Goal: Transaction & Acquisition: Book appointment/travel/reservation

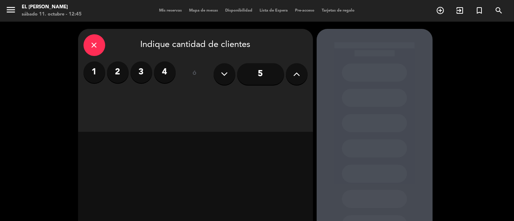
click at [249, 82] on input "5" at bounding box center [260, 74] width 47 height 22
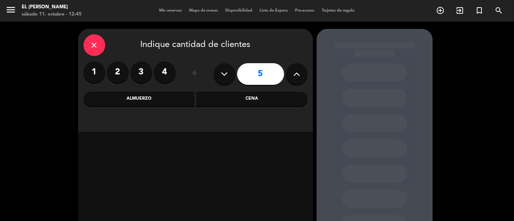
click at [265, 106] on div "close Indique cantidad de clientes 1 2 3 4 ó 5 Almuerzo Cena" at bounding box center [195, 80] width 235 height 103
click at [93, 46] on icon "close" at bounding box center [94, 45] width 9 height 9
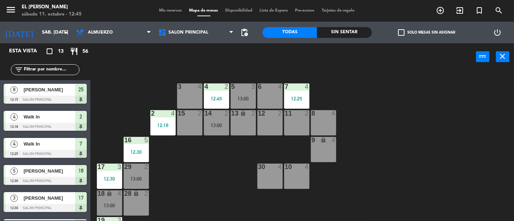
click at [323, 146] on div "9 lock 4" at bounding box center [323, 149] width 25 height 25
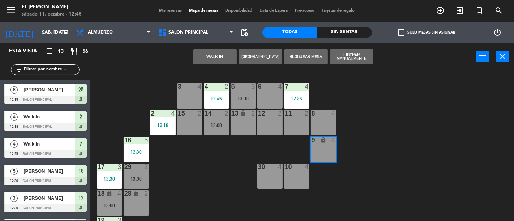
click at [259, 58] on button "[GEOGRAPHIC_DATA]" at bounding box center [260, 57] width 43 height 14
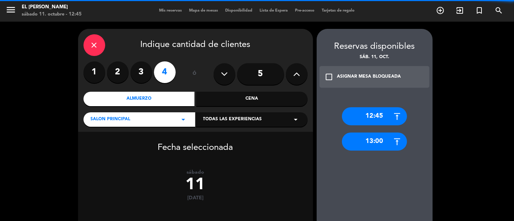
click at [252, 70] on input "5" at bounding box center [260, 74] width 47 height 22
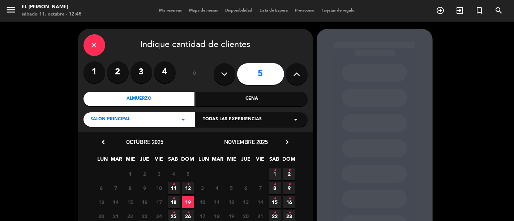
click at [176, 188] on span "11 •" at bounding box center [174, 188] width 12 height 12
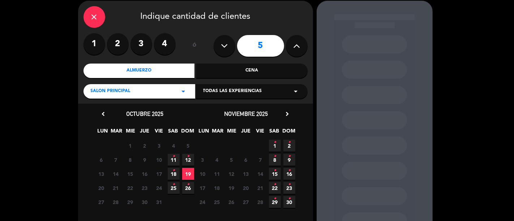
scroll to position [29, 0]
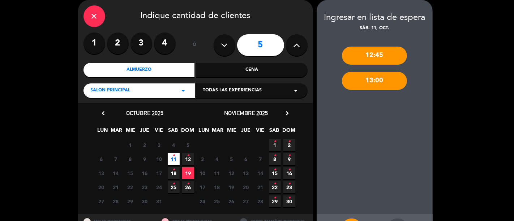
click at [371, 84] on div "13:00" at bounding box center [374, 81] width 65 height 18
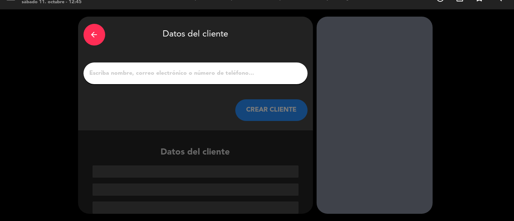
click at [98, 42] on div "arrow_back" at bounding box center [94, 35] width 22 height 22
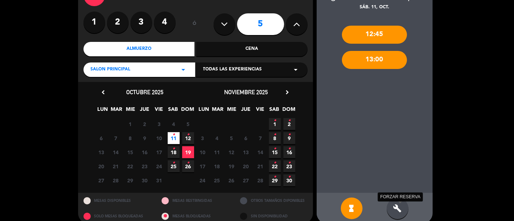
scroll to position [60, 0]
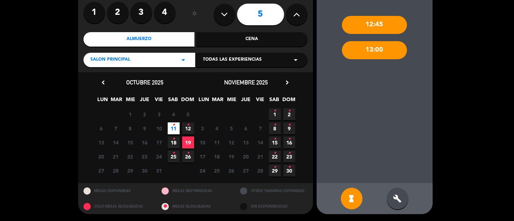
click at [385, 202] on div "hourglass_full build" at bounding box center [375, 198] width 116 height 31
drag, startPoint x: 391, startPoint y: 197, endPoint x: 379, endPoint y: 152, distance: 46.9
click at [392, 197] on div "build" at bounding box center [398, 199] width 22 height 22
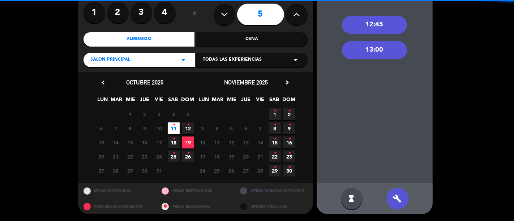
click at [385, 50] on div "13:00" at bounding box center [374, 50] width 65 height 18
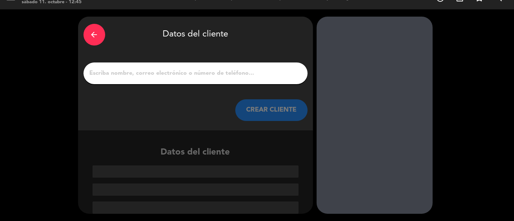
scroll to position [12, 0]
click at [133, 67] on div at bounding box center [195, 74] width 224 height 22
click at [124, 71] on input "1" at bounding box center [195, 73] width 213 height 10
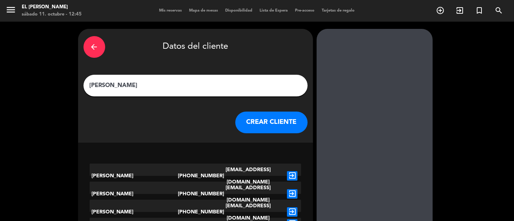
type input "[PERSON_NAME]"
click at [272, 120] on button "CREAR CLIENTE" at bounding box center [271, 123] width 72 height 22
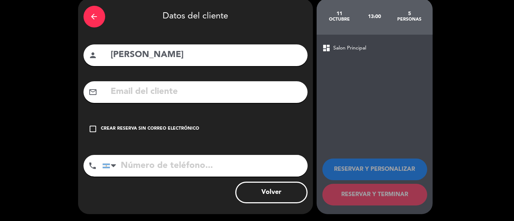
click at [174, 120] on div "check_box_outline_blank Crear reserva sin correo electrónico" at bounding box center [195, 129] width 224 height 22
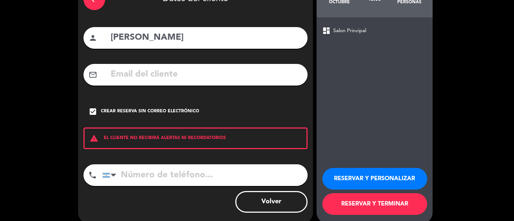
scroll to position [57, 0]
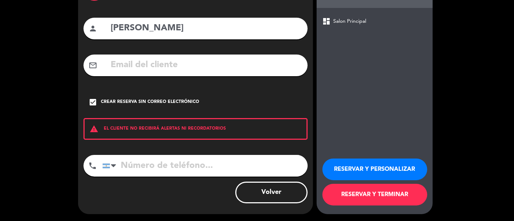
click at [374, 196] on button "RESERVAR Y TERMINAR" at bounding box center [374, 195] width 105 height 22
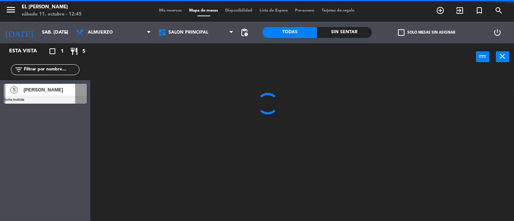
click at [56, 67] on input "text" at bounding box center [51, 70] width 56 height 8
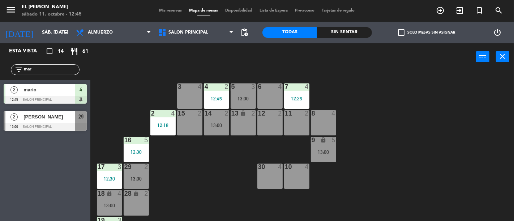
type input "mar"
drag, startPoint x: 66, startPoint y: 120, endPoint x: 135, endPoint y: 100, distance: 71.6
click at [66, 119] on div "2 [PERSON_NAME] 13:00 Salon Principal 29" at bounding box center [45, 120] width 90 height 27
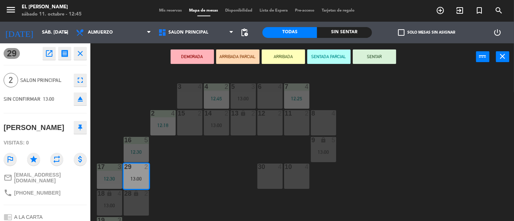
click at [262, 121] on div "12 2" at bounding box center [269, 122] width 25 height 25
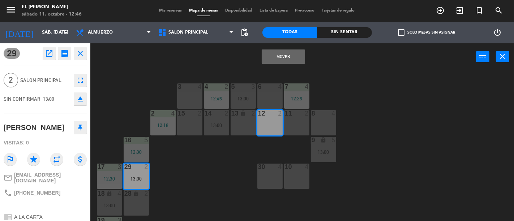
click at [288, 60] on button "Mover" at bounding box center [283, 57] width 43 height 14
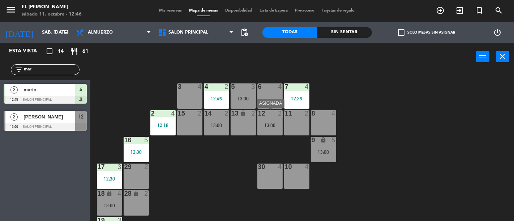
click at [267, 118] on div "12 2 13:00" at bounding box center [269, 122] width 25 height 25
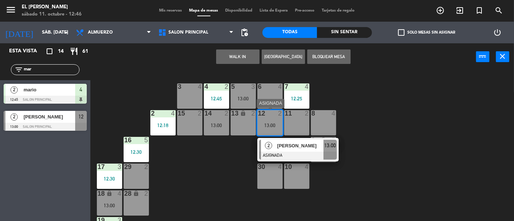
click at [311, 149] on span "[PERSON_NAME]" at bounding box center [300, 146] width 46 height 8
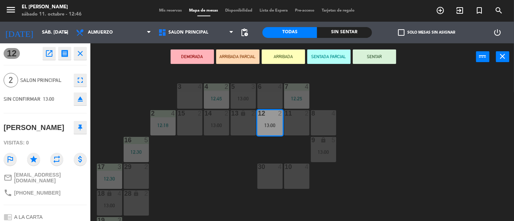
click at [379, 60] on button "SENTAR" at bounding box center [374, 57] width 43 height 14
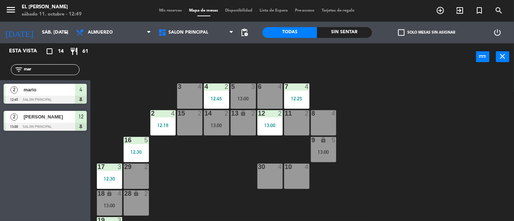
drag, startPoint x: 379, startPoint y: 60, endPoint x: 411, endPoint y: 12, distance: 57.3
click at [384, 54] on div "power_input close" at bounding box center [283, 56] width 386 height 27
click at [53, 74] on div "filter_list mar" at bounding box center [45, 69] width 69 height 11
drag, startPoint x: 53, startPoint y: 69, endPoint x: 59, endPoint y: 70, distance: 5.1
click at [53, 69] on input "mar" at bounding box center [51, 70] width 56 height 8
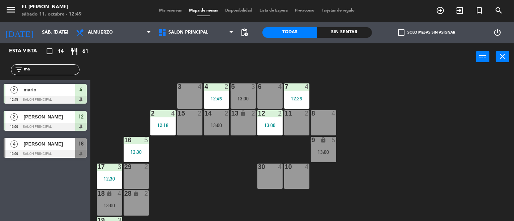
type input "m"
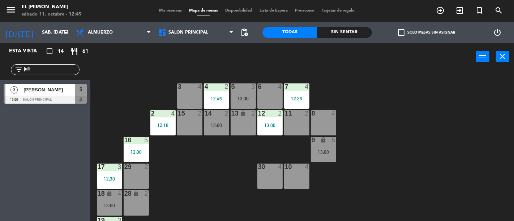
type input "juli"
click at [50, 91] on span "[PERSON_NAME]" at bounding box center [49, 90] width 52 height 8
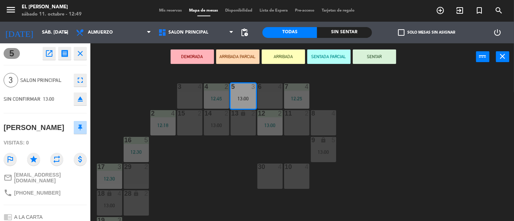
click at [362, 55] on button "SENTAR" at bounding box center [374, 57] width 43 height 14
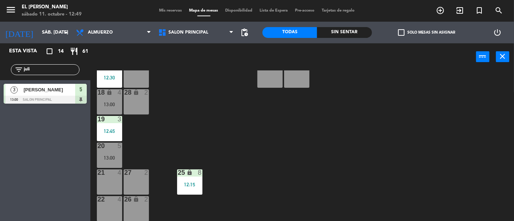
scroll to position [120, 0]
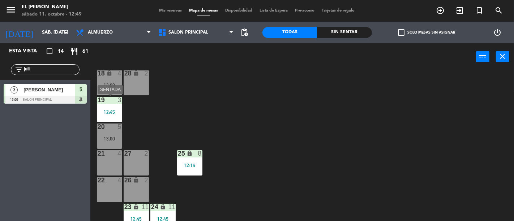
click at [103, 91] on div "18 lock 4 13:00" at bounding box center [109, 82] width 25 height 25
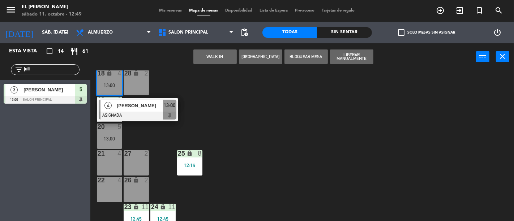
scroll to position [0, 0]
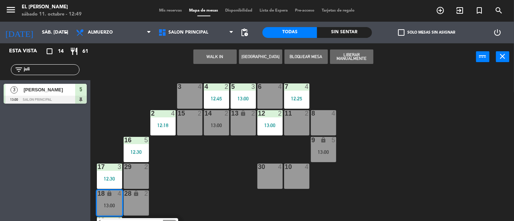
click at [197, 90] on div "3 4" at bounding box center [189, 86] width 25 height 7
click at [209, 48] on div "Mover WALK IN [GEOGRAPHIC_DATA] Bloquear Mesa power_input close" at bounding box center [283, 56] width 386 height 27
click at [213, 55] on button "Mover" at bounding box center [214, 57] width 43 height 14
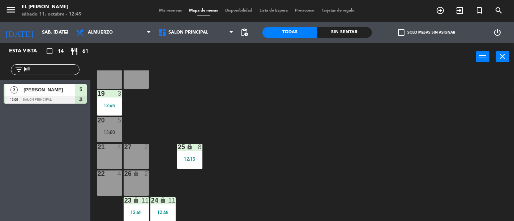
scroll to position [128, 0]
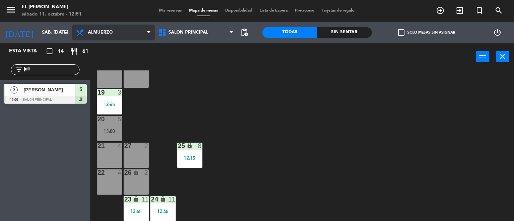
click at [101, 30] on span "Almuerzo" at bounding box center [100, 32] width 25 height 5
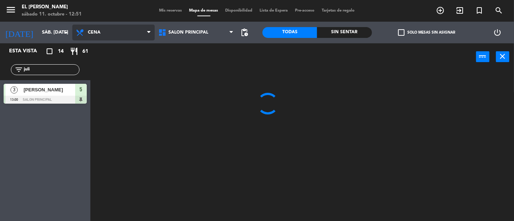
click at [117, 65] on ng-component "menu El [PERSON_NAME] sábado 11. octubre - 12:51 Mis reservas Mapa de mesas Dis…" at bounding box center [257, 110] width 514 height 221
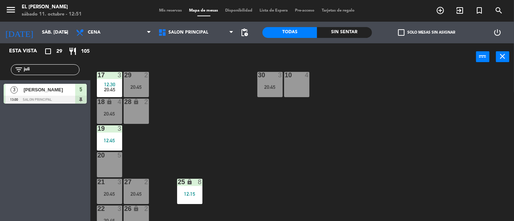
scroll to position [48, 0]
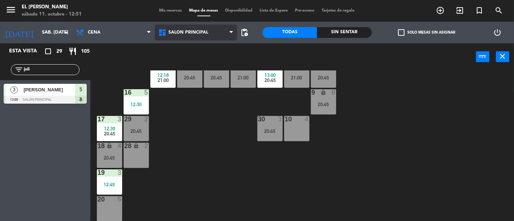
click at [181, 34] on span "Salon Principal" at bounding box center [188, 32] width 40 height 5
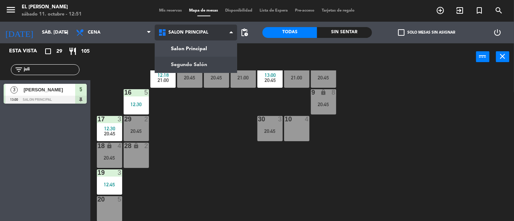
click at [185, 59] on ng-component "menu El [PERSON_NAME] sábado 11. octubre - 12:51 Mis reservas Mapa de mesas Dis…" at bounding box center [257, 110] width 514 height 221
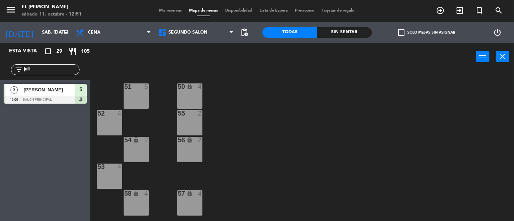
click at [187, 120] on div "55 2" at bounding box center [189, 122] width 25 height 25
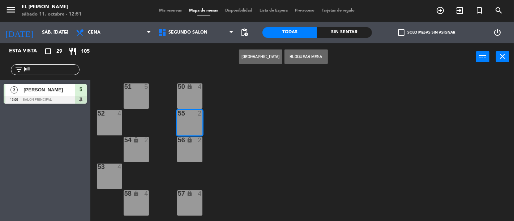
click at [221, 116] on div "50 lock 4 51 5 52 4 55 2 54 lock 2 56 lock 2 53 4 58 lock 4 57 lock 4" at bounding box center [304, 145] width 418 height 151
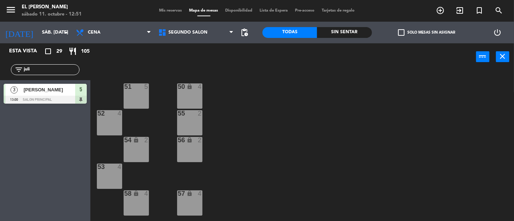
click at [131, 155] on div "54 lock 2" at bounding box center [136, 149] width 25 height 25
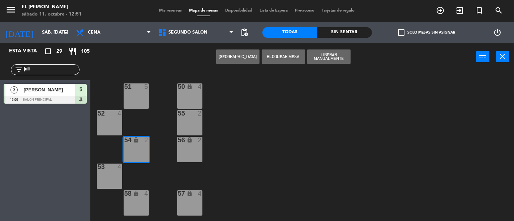
click at [314, 111] on div "50 lock 4 51 5 52 4 55 2 54 lock 2 56 lock 2 53 4 58 lock 4 57 lock 4" at bounding box center [304, 145] width 418 height 151
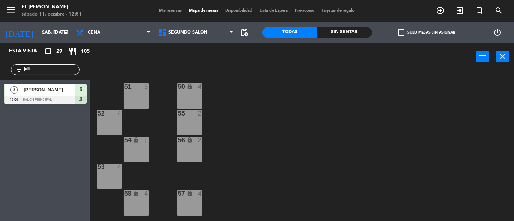
click at [129, 146] on div "54 lock 2" at bounding box center [136, 149] width 25 height 25
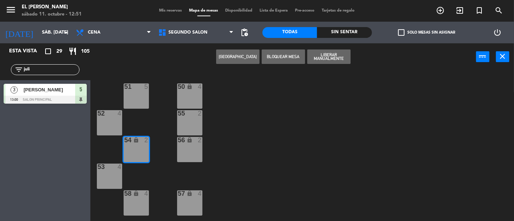
click at [235, 55] on button "[GEOGRAPHIC_DATA]" at bounding box center [237, 57] width 43 height 14
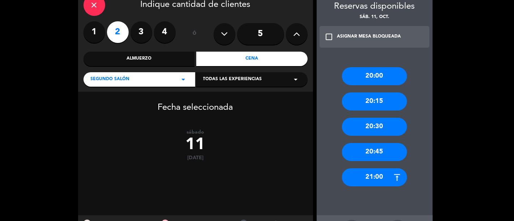
click at [385, 145] on div "20:45" at bounding box center [374, 152] width 65 height 18
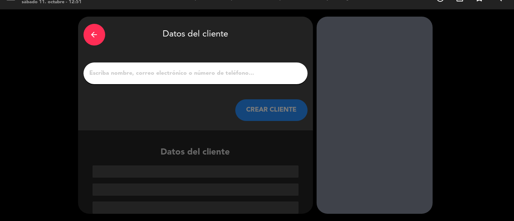
click at [221, 70] on input "1" at bounding box center [195, 73] width 213 height 10
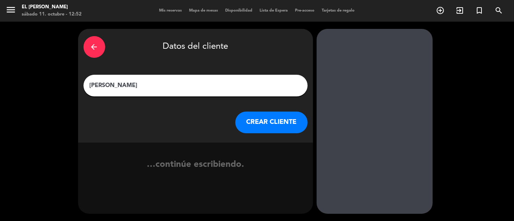
type input "[PERSON_NAME]"
click at [273, 135] on div "arrow_back Datos del cliente [PERSON_NAME] CLIENTE" at bounding box center [195, 86] width 235 height 114
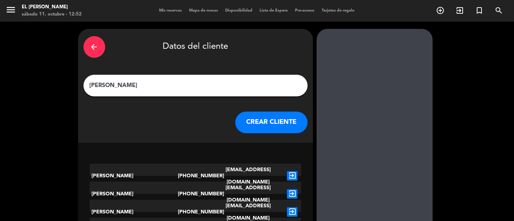
click at [272, 129] on button "CREAR CLIENTE" at bounding box center [271, 123] width 72 height 22
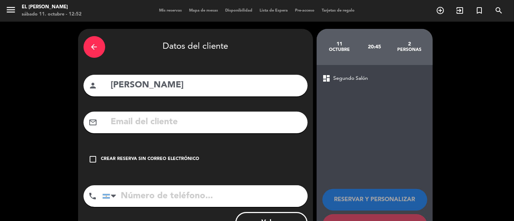
click at [138, 197] on input "tel" at bounding box center [204, 196] width 205 height 22
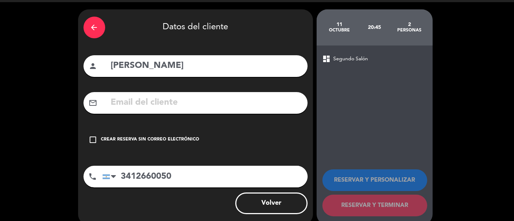
scroll to position [30, 0]
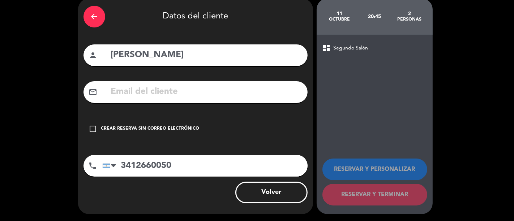
type input "3412660050"
click at [105, 124] on div "check_box_outline_blank Crear reserva sin correo electrónico" at bounding box center [195, 129] width 224 height 22
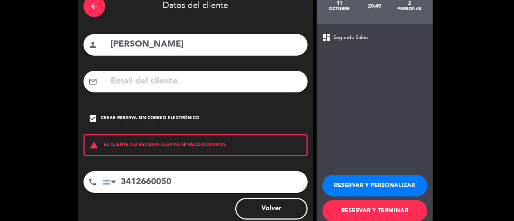
scroll to position [57, 0]
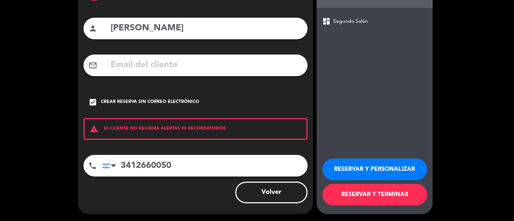
click at [374, 186] on button "RESERVAR Y TERMINAR" at bounding box center [374, 195] width 105 height 22
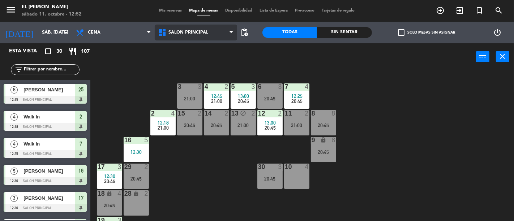
click at [176, 31] on span "Salon Principal" at bounding box center [188, 32] width 40 height 5
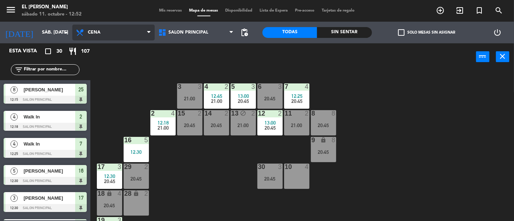
click at [110, 38] on span "Cena" at bounding box center [113, 33] width 82 height 16
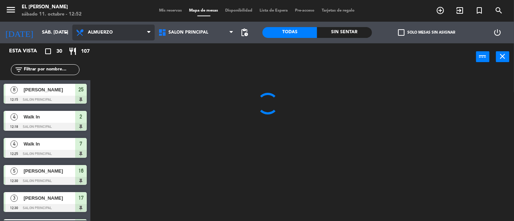
click at [125, 53] on ng-component "menu El [PERSON_NAME] sábado 11. octubre - 12:52 Mis reservas Mapa de mesas Dis…" at bounding box center [257, 110] width 514 height 221
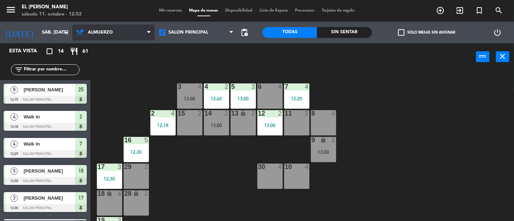
click at [98, 31] on span "Almuerzo" at bounding box center [100, 32] width 25 height 5
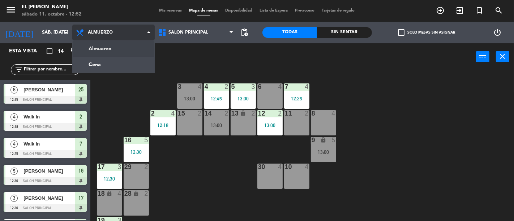
click at [110, 57] on ng-component "menu El [PERSON_NAME] sábado 11. octubre - 12:52 Mis reservas Mapa de mesas Dis…" at bounding box center [257, 110] width 514 height 221
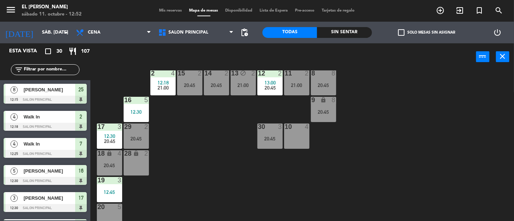
scroll to position [120, 0]
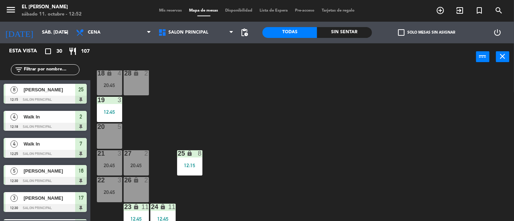
click at [103, 136] on div "20 5" at bounding box center [109, 136] width 25 height 25
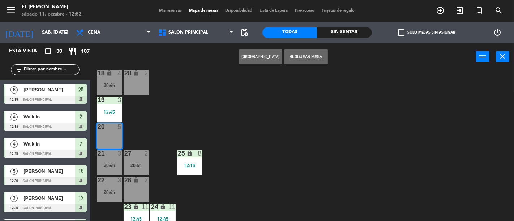
click at [262, 60] on button "[GEOGRAPHIC_DATA]" at bounding box center [260, 57] width 43 height 14
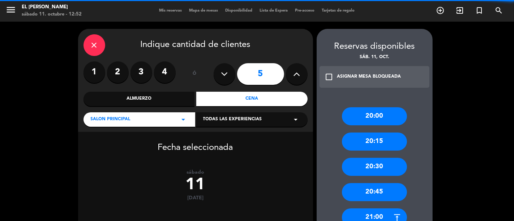
click at [168, 75] on label "4" at bounding box center [165, 72] width 22 height 22
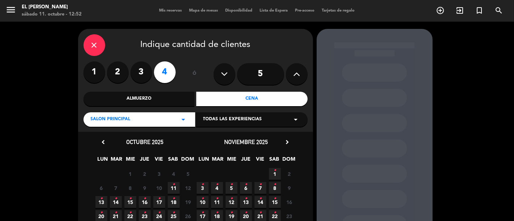
click at [178, 187] on span "11 •" at bounding box center [174, 188] width 12 height 12
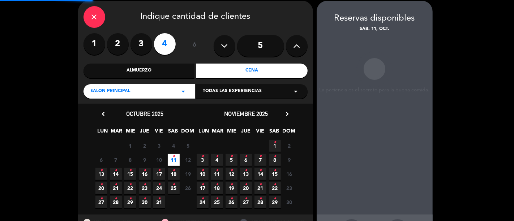
scroll to position [29, 0]
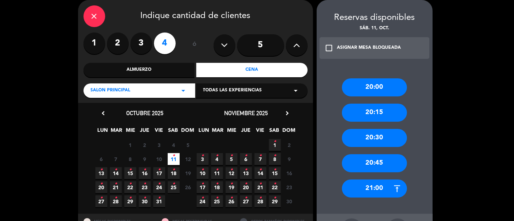
click at [370, 168] on div "20:45" at bounding box center [374, 163] width 65 height 18
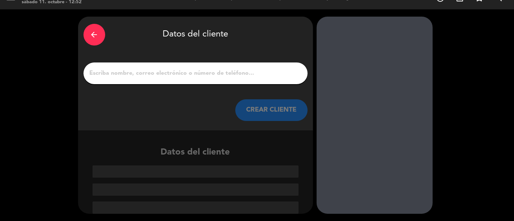
click at [222, 69] on input "1" at bounding box center [195, 73] width 213 height 10
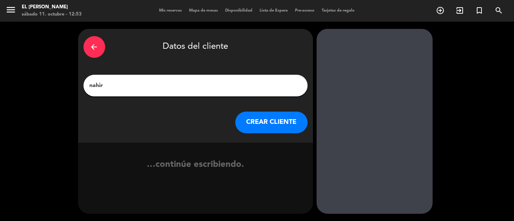
type input "nahir"
click at [272, 122] on button "CREAR CLIENTE" at bounding box center [271, 123] width 72 height 22
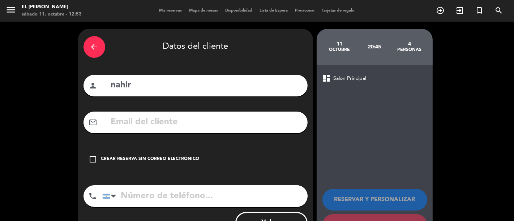
click at [147, 153] on div "check_box_outline_blank Crear reserva sin correo electrónico" at bounding box center [195, 160] width 224 height 22
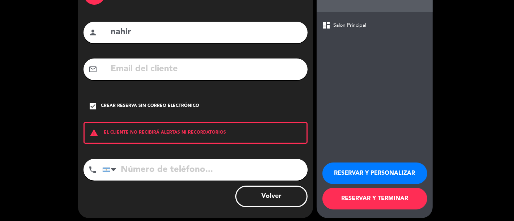
scroll to position [57, 0]
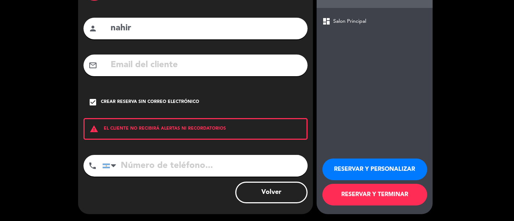
click at [172, 167] on input "tel" at bounding box center [204, 166] width 205 height 22
type input "3415415638"
click at [368, 195] on button "RESERVAR Y TERMINAR" at bounding box center [374, 195] width 105 height 22
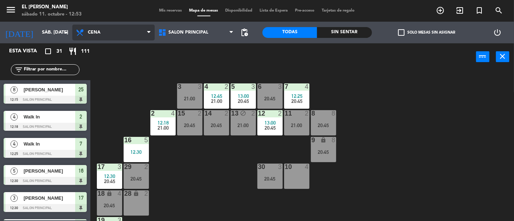
click at [93, 29] on span "Cena" at bounding box center [113, 33] width 82 height 16
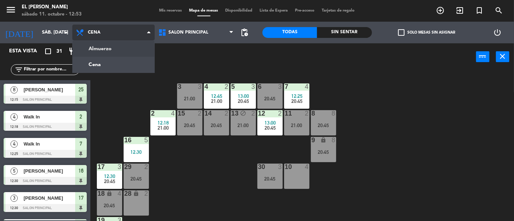
click at [116, 51] on ng-component "menu El [PERSON_NAME] sábado 11. octubre - 12:53 Mis reservas Mapa de mesas Dis…" at bounding box center [257, 110] width 514 height 221
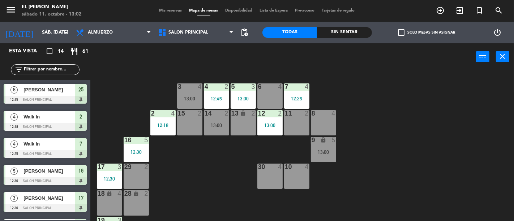
drag, startPoint x: 33, startPoint y: 76, endPoint x: 32, endPoint y: 71, distance: 5.5
click at [33, 76] on div "filter_list" at bounding box center [45, 69] width 90 height 21
click at [32, 71] on input "text" at bounding box center [51, 70] width 56 height 8
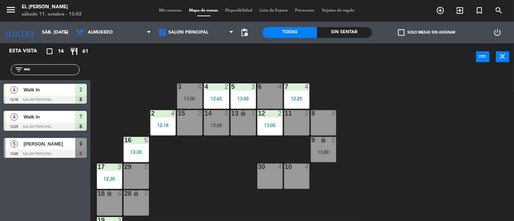
type input "wa"
click at [63, 147] on span "[PERSON_NAME]" at bounding box center [49, 144] width 52 height 8
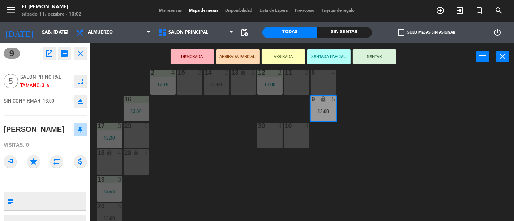
scroll to position [80, 0]
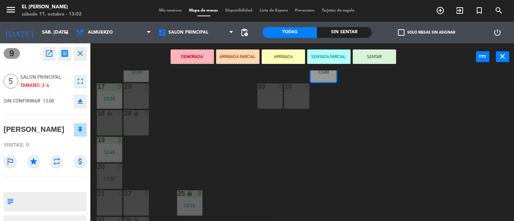
click at [164, 175] on div "3 4 13:00 4 2 12:45 5 3 13:00 6 4 7 4 12:25 2 4 12:18 15 2 14 2 13:00 13 lock 2…" at bounding box center [304, 145] width 418 height 151
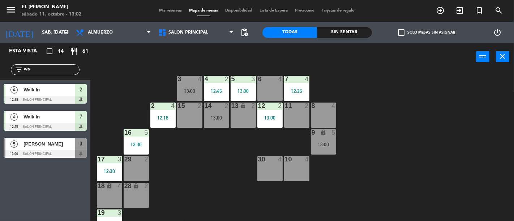
scroll to position [0, 0]
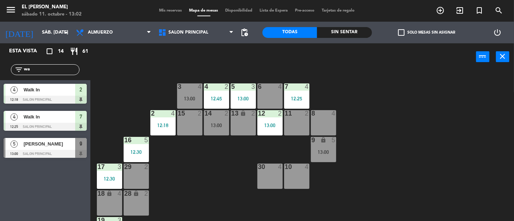
click at [342, 150] on div "3 4 13:00 4 2 12:45 5 3 13:00 6 4 7 4 12:25 2 4 12:18 15 2 14 2 13:00 13 lock 2…" at bounding box center [304, 145] width 418 height 151
click at [334, 148] on div "9 lock 5 13:00" at bounding box center [323, 149] width 25 height 25
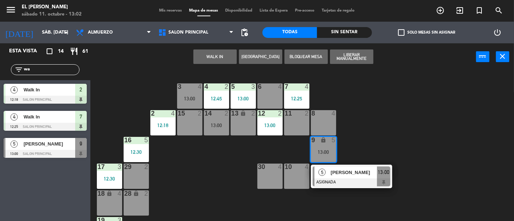
click at [358, 169] on span "[PERSON_NAME]" at bounding box center [354, 173] width 46 height 8
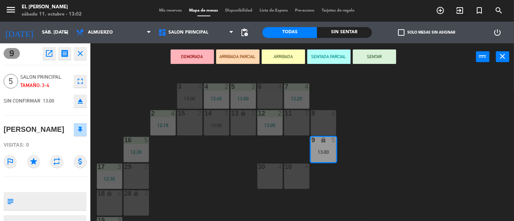
click at [369, 66] on div "DEMORADA ARRIBADA PARCIAL ARRIBADA SENTADA PARCIAL SENTAR power_input close" at bounding box center [283, 56] width 386 height 27
click at [368, 61] on button "SENTAR" at bounding box center [374, 57] width 43 height 14
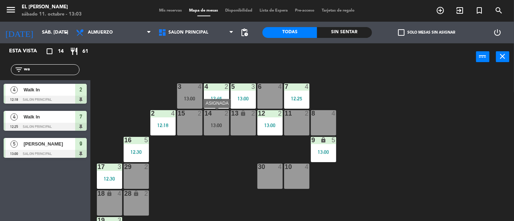
click at [228, 126] on div "13:00" at bounding box center [216, 125] width 25 height 5
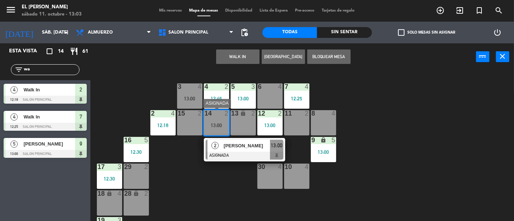
click at [233, 147] on span "[PERSON_NAME]" at bounding box center [247, 146] width 46 height 8
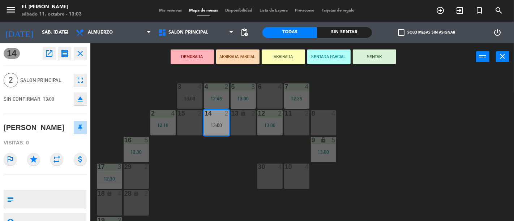
click at [368, 50] on button "SENTAR" at bounding box center [374, 57] width 43 height 14
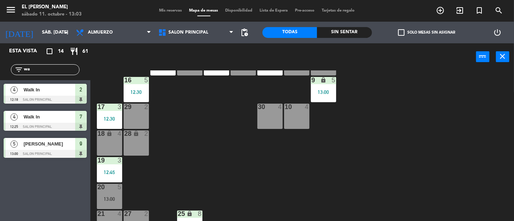
scroll to position [40, 0]
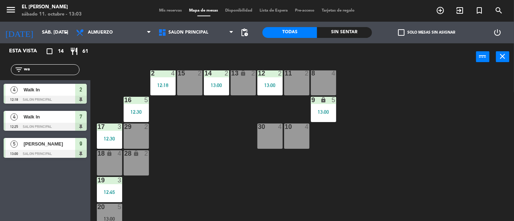
drag, startPoint x: 215, startPoint y: 90, endPoint x: 197, endPoint y: 106, distance: 24.6
click at [214, 90] on div "14 2 13:00" at bounding box center [216, 82] width 25 height 25
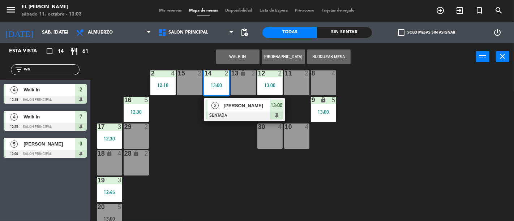
click at [141, 163] on div "28 lock 2" at bounding box center [136, 162] width 25 height 25
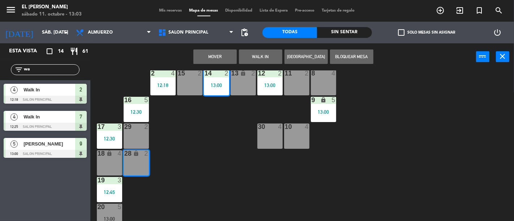
click at [212, 50] on button "Mover" at bounding box center [214, 57] width 43 height 14
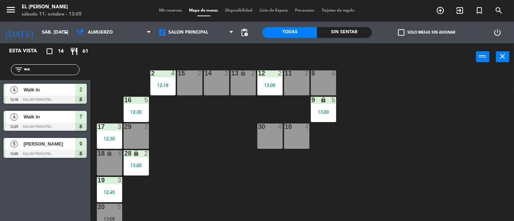
click at [234, 68] on div "power_input close" at bounding box center [283, 56] width 386 height 27
click at [232, 71] on div "13" at bounding box center [231, 73] width 0 height 7
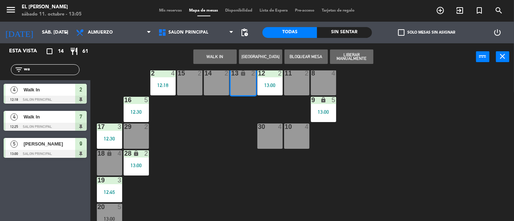
click at [371, 93] on div "3 4 13:00 4 2 12:45 5 3 13:00 6 4 7 4 12:25 2 4 12:18 15 2 14 2 13 lock 2 12 2 …" at bounding box center [304, 145] width 418 height 151
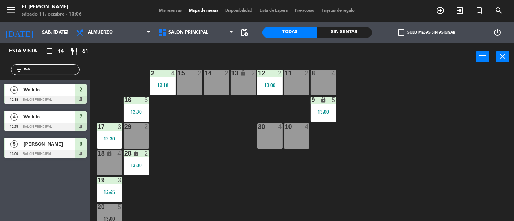
click at [71, 71] on input "wa" at bounding box center [51, 70] width 56 height 8
type input "w"
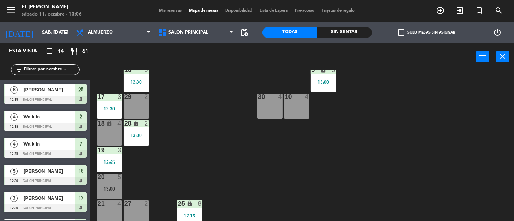
scroll to position [120, 0]
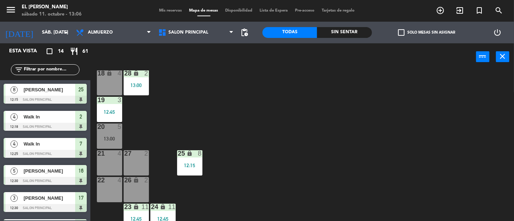
click at [110, 126] on div at bounding box center [109, 127] width 12 height 7
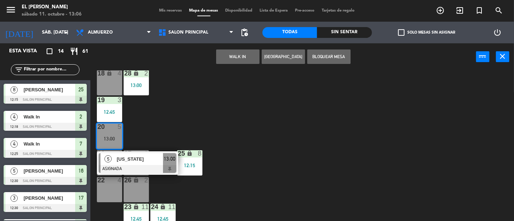
click at [237, 113] on div "3 4 13:00 4 2 12:45 5 3 13:00 6 4 7 4 12:25 2 4 12:18 15 2 14 2 13 lock 2 12 2 …" at bounding box center [304, 145] width 418 height 151
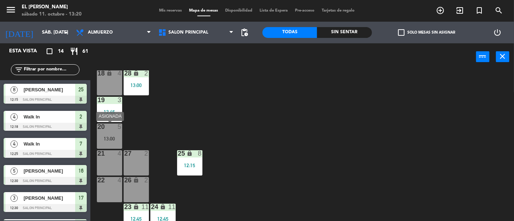
drag, startPoint x: 103, startPoint y: 138, endPoint x: 104, endPoint y: 132, distance: 5.9
click at [103, 137] on div "13:00" at bounding box center [109, 138] width 25 height 5
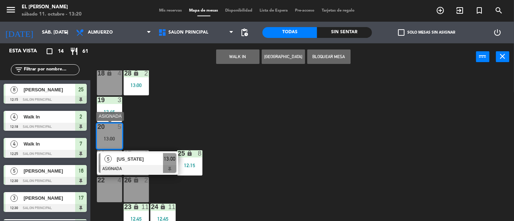
click at [129, 161] on span "[US_STATE]" at bounding box center [140, 159] width 46 height 8
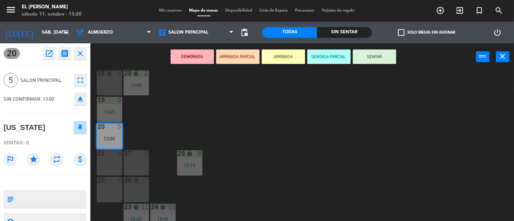
click at [221, 103] on div "3 4 13:00 4 2 12:45 5 3 13:00 6 4 7 4 12:25 2 4 12:18 15 2 14 2 13 lock 2 12 2 …" at bounding box center [304, 145] width 418 height 151
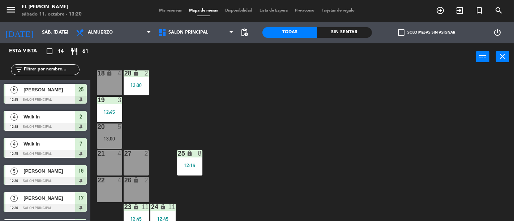
scroll to position [82, 0]
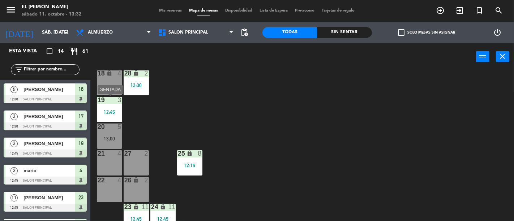
click at [116, 97] on div "3" at bounding box center [121, 100] width 12 height 7
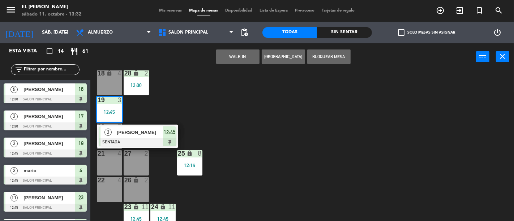
click at [160, 155] on div "3 4 13:00 4 2 12:45 5 3 13:00 6 4 7 4 12:25 2 4 12:18 15 2 14 2 13 lock 2 12 2 …" at bounding box center [304, 145] width 418 height 151
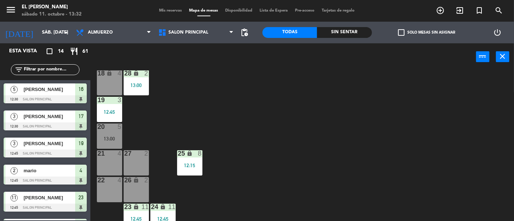
click at [155, 135] on div "3 4 13:00 4 2 12:45 5 3 13:00 6 4 7 4 12:25 2 4 12:18 15 2 14 2 13 lock 2 12 2 …" at bounding box center [304, 145] width 418 height 151
click at [117, 110] on div "12:45" at bounding box center [109, 111] width 25 height 5
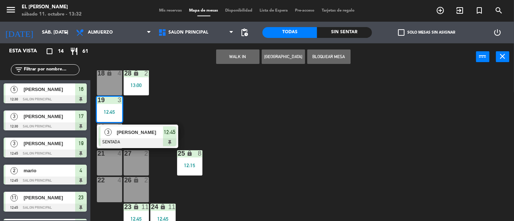
click at [135, 135] on div "3 [PERSON_NAME] SENTADA 12:45" at bounding box center [137, 136] width 92 height 23
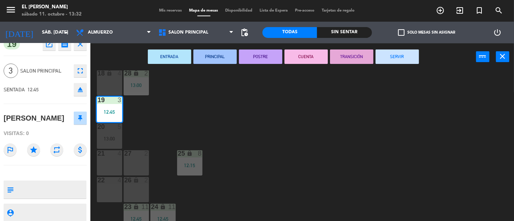
scroll to position [13, 0]
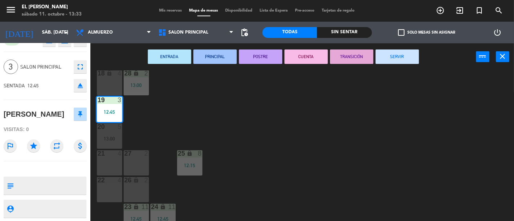
click at [399, 53] on button "SERVIR" at bounding box center [396, 57] width 43 height 14
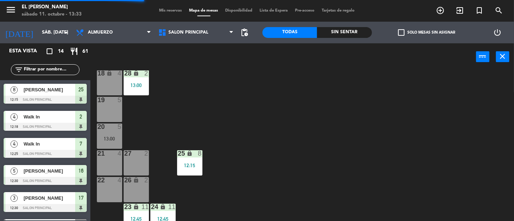
click at [108, 140] on div "13:00" at bounding box center [109, 138] width 25 height 5
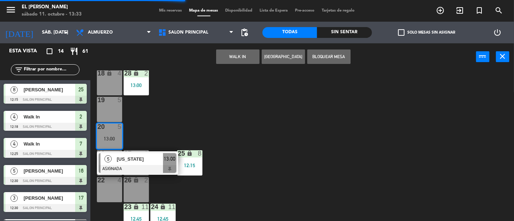
click at [142, 165] on div at bounding box center [138, 169] width 78 height 8
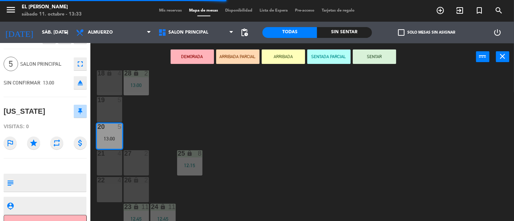
scroll to position [30, 0]
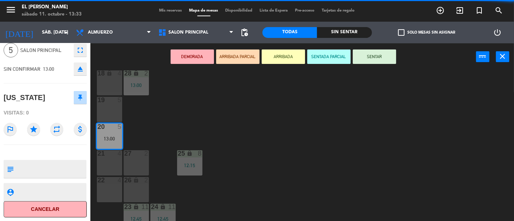
click at [58, 207] on button "Cancelar" at bounding box center [45, 209] width 83 height 16
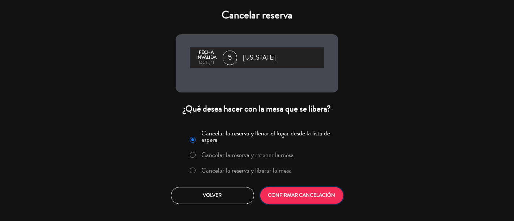
click at [293, 195] on button "CONFIRMAR CANCELACIÓN" at bounding box center [301, 195] width 83 height 17
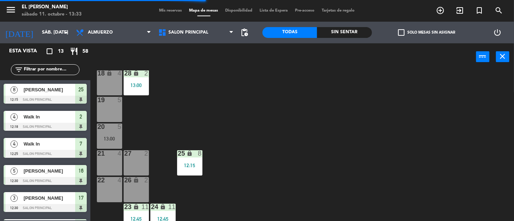
scroll to position [72, 0]
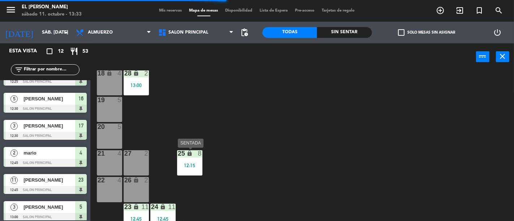
click at [189, 166] on div "12:15" at bounding box center [189, 165] width 25 height 5
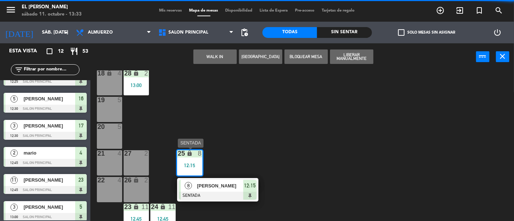
click at [246, 192] on div at bounding box center [218, 196] width 78 height 8
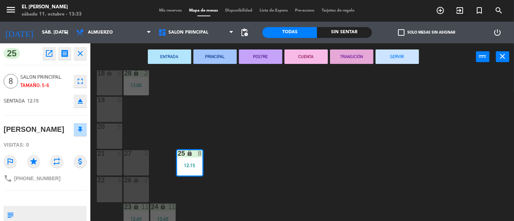
click at [407, 50] on button "SERVIR" at bounding box center [396, 57] width 43 height 14
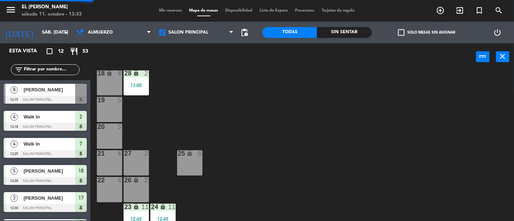
scroll to position [0, 0]
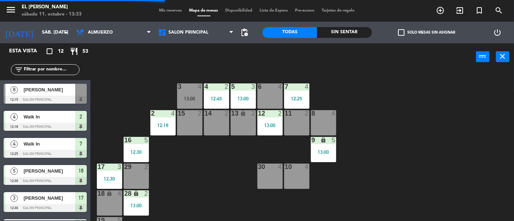
click at [138, 218] on div "3 4 13:00 4 2 12:45 5 3 13:00 6 4 7 4 12:25 2 4 12:18 15 2 14 2 13 lock 2 12 2 …" at bounding box center [304, 145] width 418 height 151
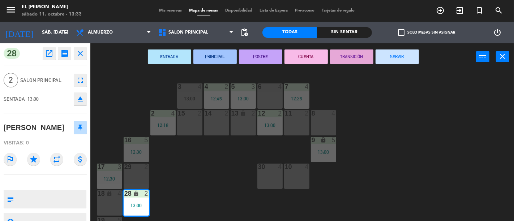
click at [403, 56] on button "SERVIR" at bounding box center [396, 57] width 43 height 14
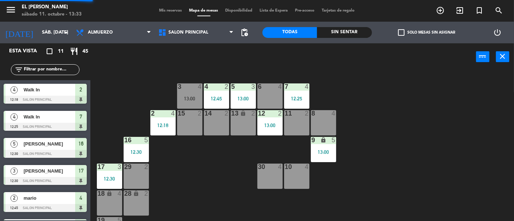
scroll to position [53, 0]
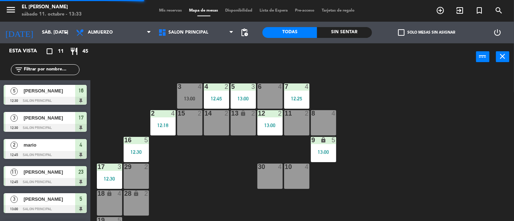
click at [271, 123] on div "13:00" at bounding box center [269, 125] width 25 height 5
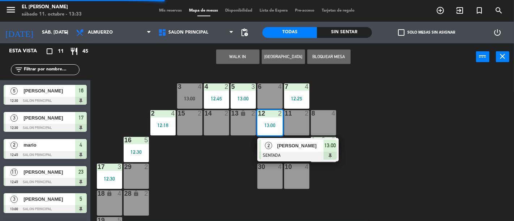
click at [312, 149] on span "[PERSON_NAME]" at bounding box center [300, 146] width 46 height 8
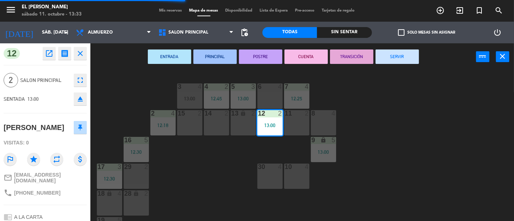
click at [395, 48] on div "ENTRADA PRINCIPAL POSTRE CUENTA TRANSICIÓN SERVIR power_input close" at bounding box center [283, 56] width 386 height 27
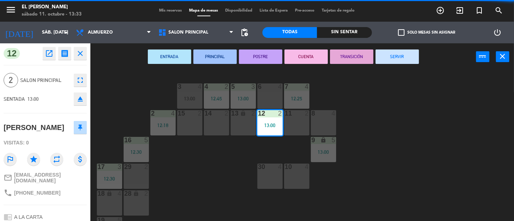
click at [395, 55] on button "SERVIR" at bounding box center [396, 57] width 43 height 14
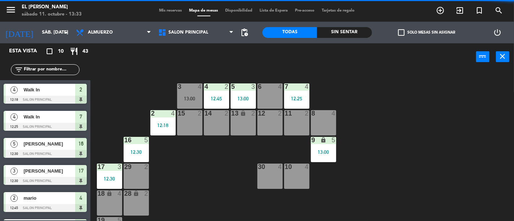
scroll to position [17, 0]
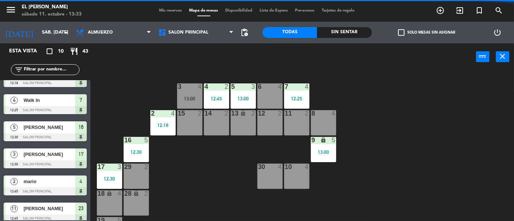
click at [310, 94] on div "3 4 13:00 4 2 12:45 5 3 13:00 6 4 7 4 12:25 2 4 12:18 15 2 14 2 13 lock 2 12 2 …" at bounding box center [304, 145] width 418 height 151
click at [303, 97] on div "12:25" at bounding box center [296, 98] width 25 height 5
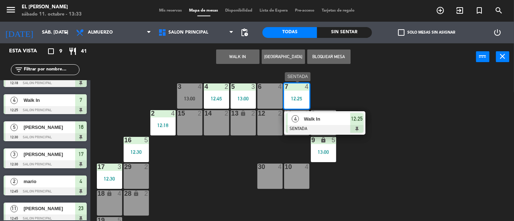
click at [351, 115] on span "12:25" at bounding box center [357, 119] width 12 height 9
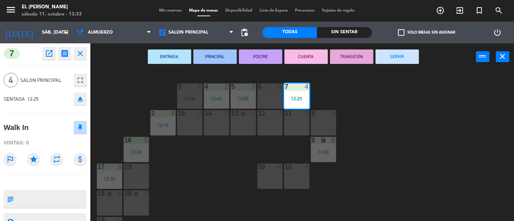
click at [388, 56] on button "SERVIR" at bounding box center [396, 57] width 43 height 14
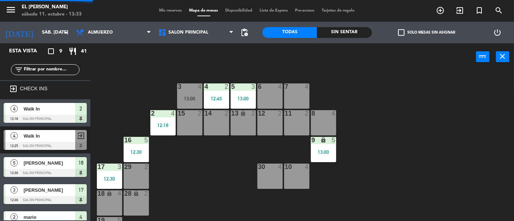
click at [314, 150] on div "13:00" at bounding box center [323, 152] width 25 height 5
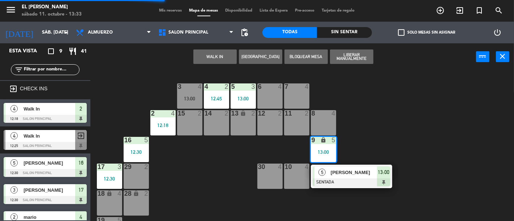
click at [344, 173] on span "[PERSON_NAME]" at bounding box center [354, 173] width 46 height 8
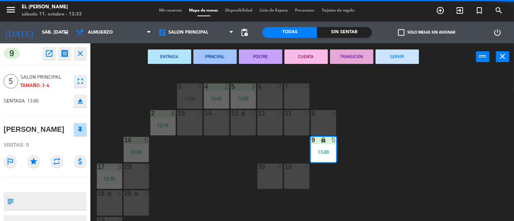
click at [400, 63] on button "SERVIR" at bounding box center [396, 57] width 43 height 14
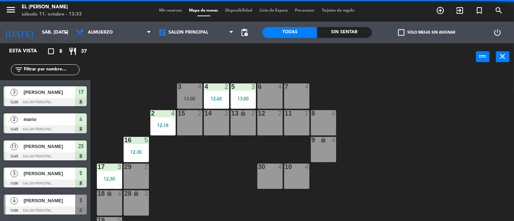
click at [247, 102] on div "5 3 13:00" at bounding box center [243, 95] width 25 height 25
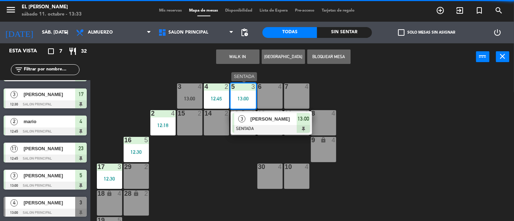
scroll to position [50, 0]
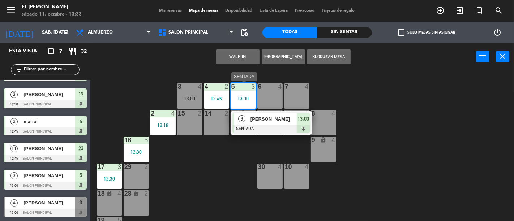
click at [299, 125] on div at bounding box center [271, 129] width 78 height 8
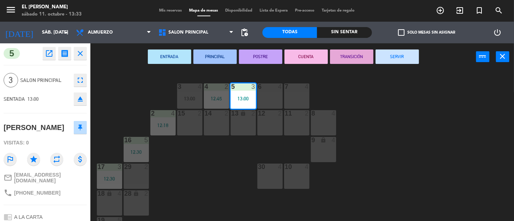
click at [390, 59] on button "SERVIR" at bounding box center [396, 57] width 43 height 14
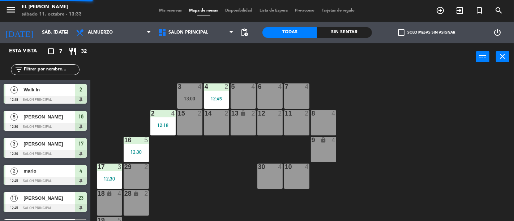
scroll to position [15, 0]
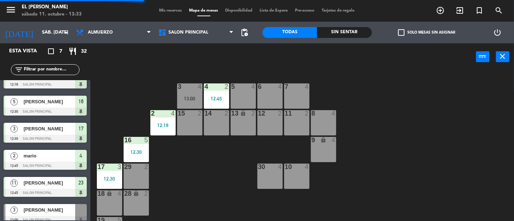
click at [211, 95] on div "4 2 12:45" at bounding box center [216, 95] width 25 height 25
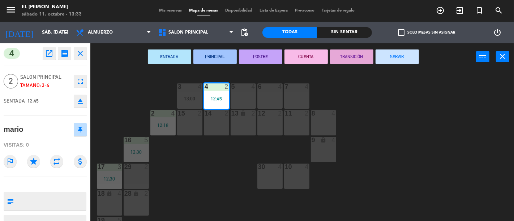
click at [384, 62] on button "SERVIR" at bounding box center [396, 57] width 43 height 14
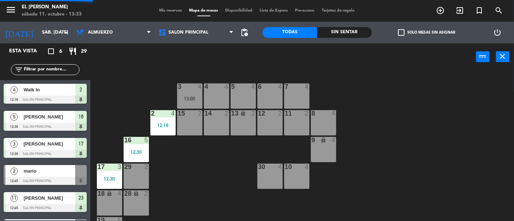
click at [180, 99] on div "13:00" at bounding box center [189, 98] width 25 height 5
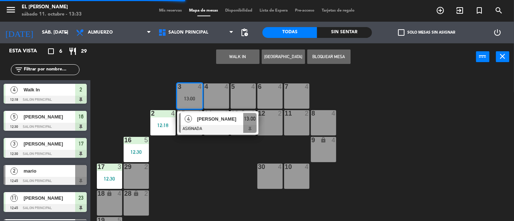
click at [206, 126] on div at bounding box center [218, 129] width 78 height 8
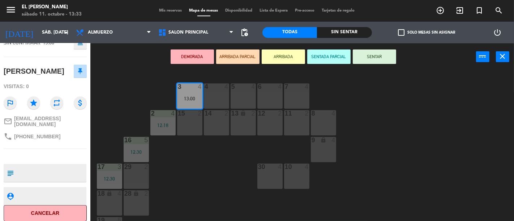
scroll to position [57, 0]
click at [58, 214] on button "Cancelar" at bounding box center [45, 213] width 83 height 16
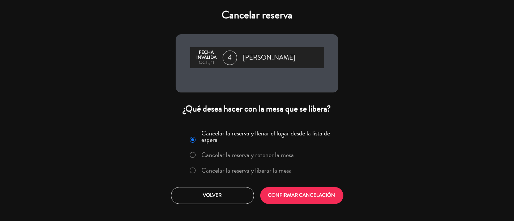
click at [297, 186] on div "Cancelar la reserva y llenar el lugar desde la lista de espera Cancelar la rese…" at bounding box center [256, 165] width 173 height 87
click at [292, 188] on button "CONFIRMAR CANCELACIÓN" at bounding box center [301, 195] width 83 height 17
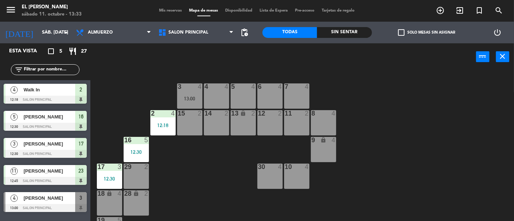
click at [142, 131] on div "3 4 13:00 4 4 5 4 6 4 7 4 2 4 12:18 15 2 14 2 13 lock 2 12 2 11 2 8 4 16 5 12:3…" at bounding box center [304, 145] width 418 height 151
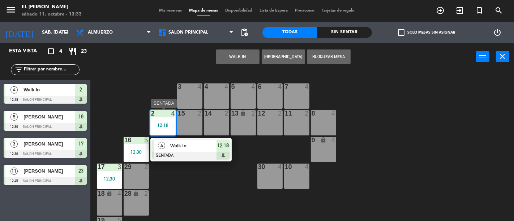
click at [177, 138] on div "4 Walk In SENTADA 12:18" at bounding box center [190, 149] width 81 height 23
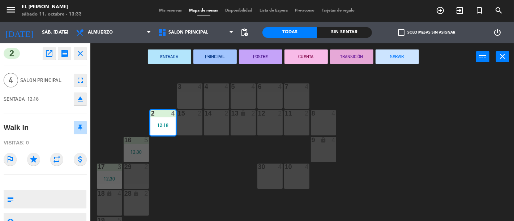
click at [387, 55] on button "SERVIR" at bounding box center [396, 57] width 43 height 14
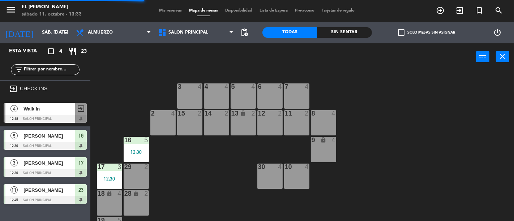
click at [131, 154] on div "12:30" at bounding box center [136, 152] width 25 height 5
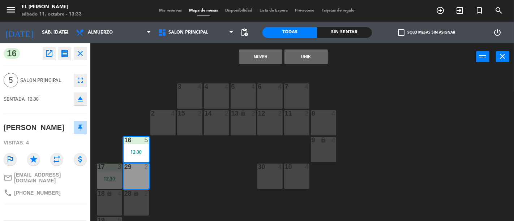
drag, startPoint x: 229, startPoint y: 160, endPoint x: 214, endPoint y: 156, distance: 15.9
click at [228, 160] on div "3 4 4 4 5 4 6 4 7 4 2 4 15 2 14 2 13 lock 2 12 2 11 2 8 4 16 5 12:30 9 lock 4 1…" at bounding box center [304, 145] width 418 height 151
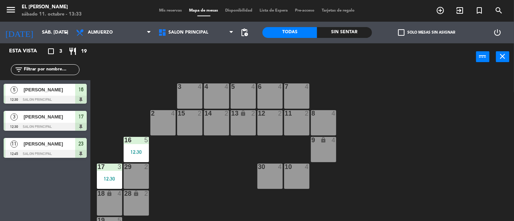
click at [139, 147] on div "16 5 12:30" at bounding box center [136, 149] width 25 height 25
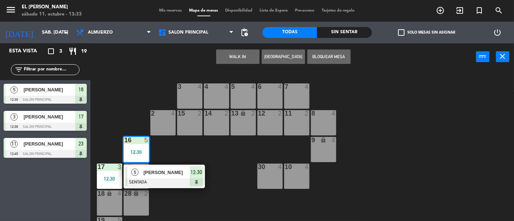
click at [170, 174] on span "[PERSON_NAME]" at bounding box center [166, 173] width 46 height 8
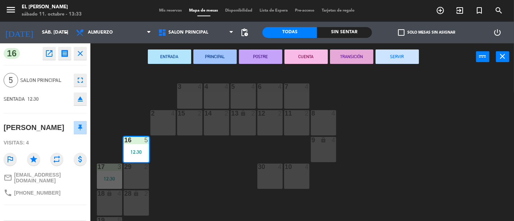
click at [399, 50] on button "SERVIR" at bounding box center [396, 57] width 43 height 14
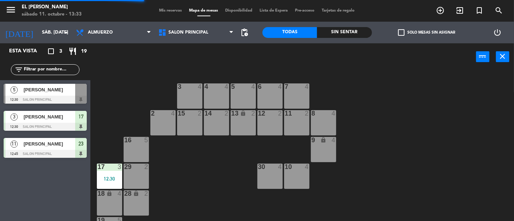
click at [118, 174] on div "17 3 12:30" at bounding box center [109, 176] width 25 height 25
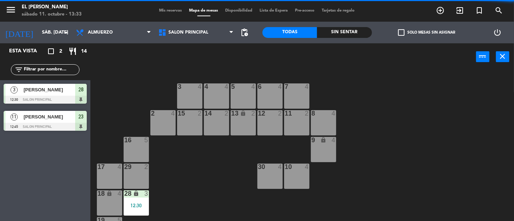
click at [101, 179] on div "17 4" at bounding box center [109, 176] width 25 height 25
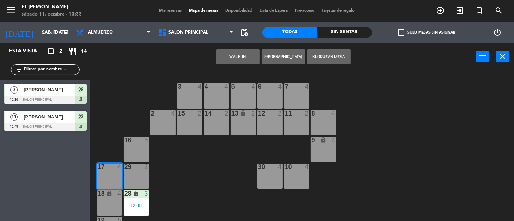
click at [170, 205] on div "3 4 4 4 5 4 6 4 7 4 2 4 15 2 14 2 13 lock 2 12 2 11 2 8 4 16 5 9 lock 4 10 4 30…" at bounding box center [304, 145] width 418 height 151
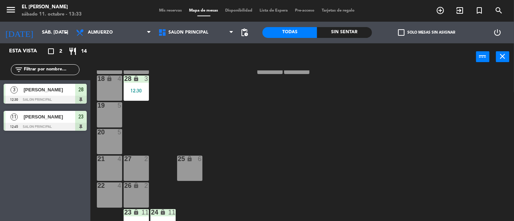
scroll to position [120, 0]
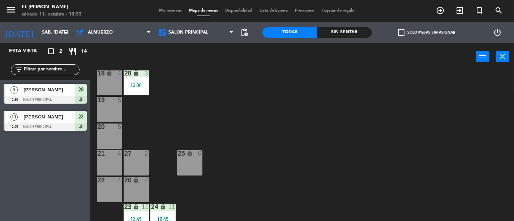
click at [144, 92] on div "28 lock 3 12:30" at bounding box center [136, 82] width 25 height 25
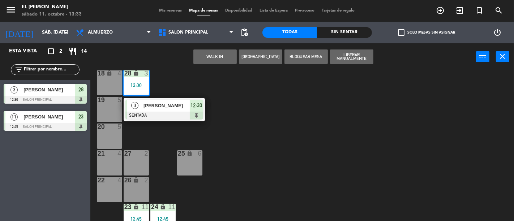
click at [164, 109] on span "[PERSON_NAME]" at bounding box center [166, 106] width 46 height 8
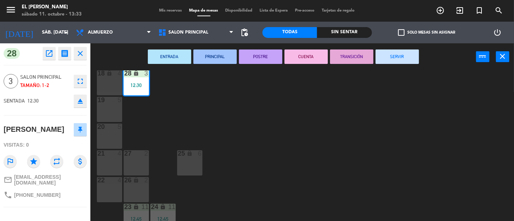
click at [387, 55] on button "SERVIR" at bounding box center [396, 57] width 43 height 14
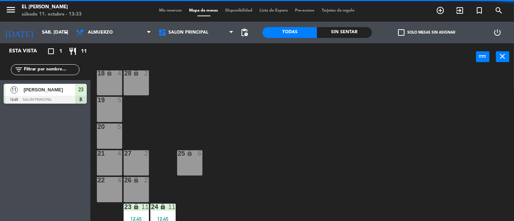
click at [81, 85] on div "23" at bounding box center [81, 90] width 12 height 12
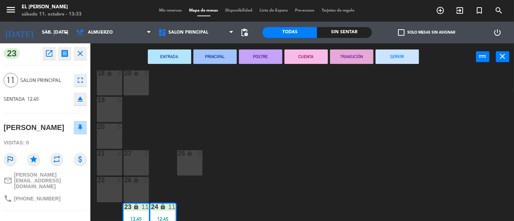
click at [378, 56] on button "SERVIR" at bounding box center [396, 57] width 43 height 14
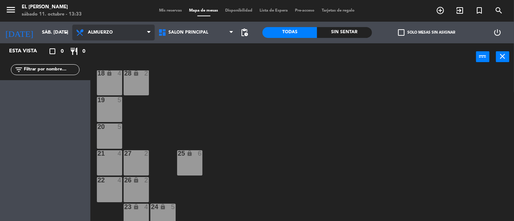
click at [90, 31] on span "Almuerzo" at bounding box center [100, 32] width 25 height 5
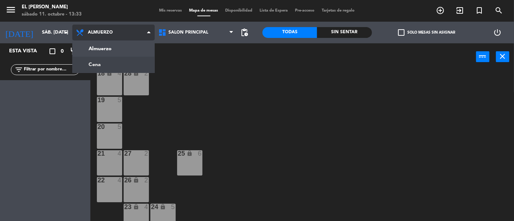
click at [92, 66] on ng-component "menu El [PERSON_NAME] sábado 11. octubre - 13:33 Mis reservas Mapa de mesas Dis…" at bounding box center [257, 110] width 514 height 221
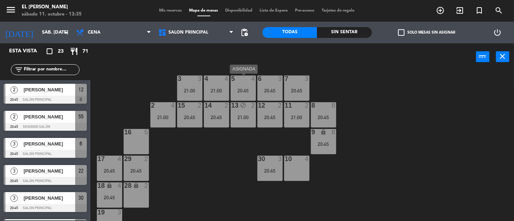
scroll to position [8, 0]
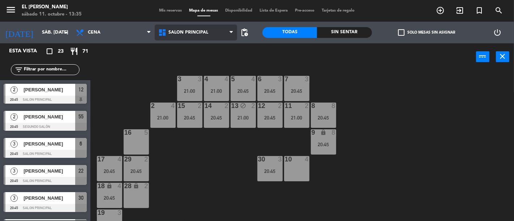
click at [215, 34] on span "Salon Principal" at bounding box center [196, 33] width 82 height 16
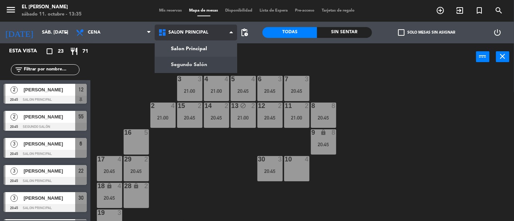
click at [211, 63] on ng-component "menu El [PERSON_NAME] sábado 11. octubre - 13:35 Mis reservas Mapa de mesas Dis…" at bounding box center [257, 110] width 514 height 221
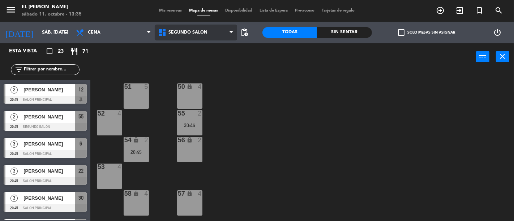
click at [206, 32] on span "Segundo Salón" at bounding box center [187, 32] width 39 height 5
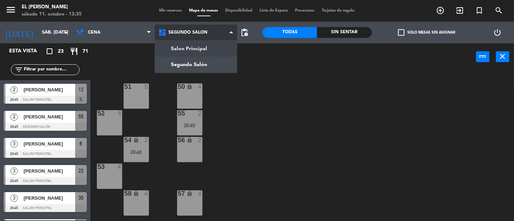
click at [192, 52] on ng-component "menu El [PERSON_NAME] sábado 11. octubre - 13:35 Mis reservas Mapa de mesas Dis…" at bounding box center [257, 110] width 514 height 221
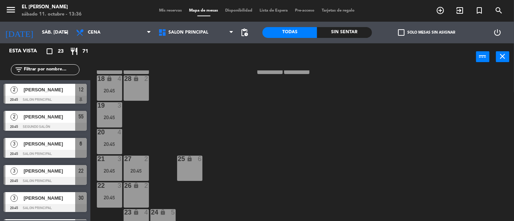
scroll to position [128, 0]
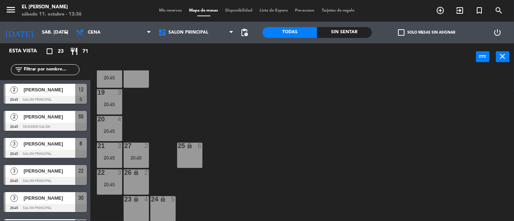
click at [183, 159] on div "25 lock 6" at bounding box center [189, 155] width 25 height 25
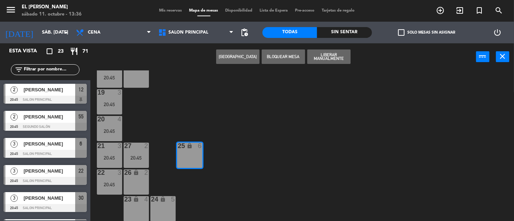
click at [224, 59] on button "[GEOGRAPHIC_DATA]" at bounding box center [237, 57] width 43 height 14
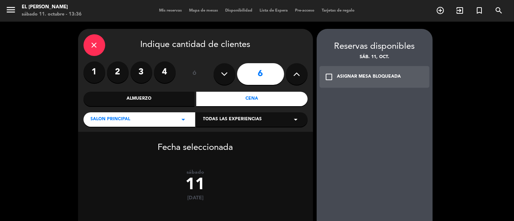
click at [353, 68] on div "check_box_outline_blank ASIGNAR MESA BLOQUEADA" at bounding box center [374, 77] width 110 height 22
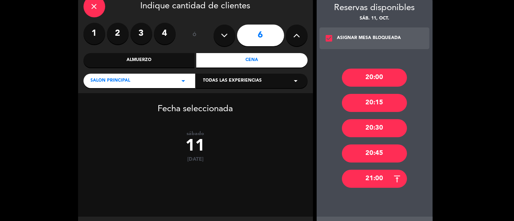
scroll to position [73, 0]
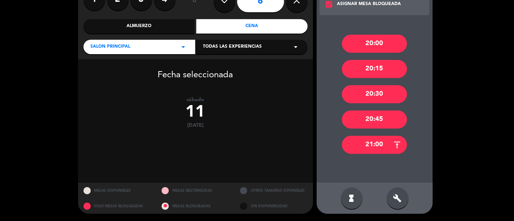
click at [375, 147] on div "21:00" at bounding box center [374, 145] width 65 height 18
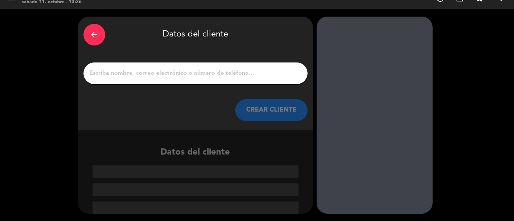
scroll to position [12, 0]
paste input "[PERSON_NAME]. [EMAIL_ADDRESS][DOMAIN_NAME]"
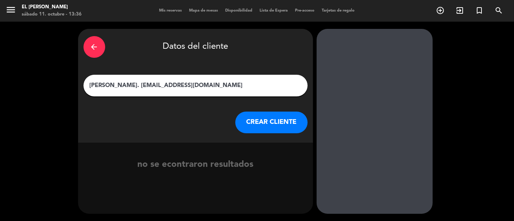
drag, startPoint x: 202, startPoint y: 86, endPoint x: 126, endPoint y: 89, distance: 76.7
click at [126, 89] on input "[PERSON_NAME]. [EMAIL_ADDRESS][DOMAIN_NAME]" at bounding box center [195, 86] width 213 height 10
type input "[PERSON_NAME]."
click at [264, 116] on button "CREAR CLIENTE" at bounding box center [271, 123] width 72 height 22
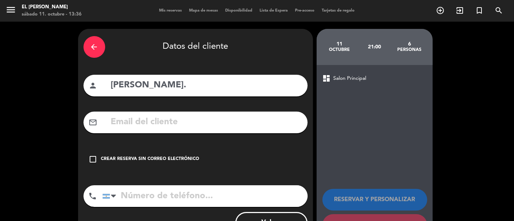
paste input "[EMAIL_ADDRESS][DOMAIN_NAME]"
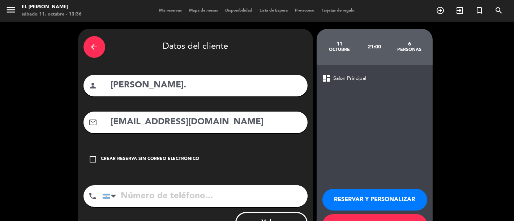
scroll to position [30, 0]
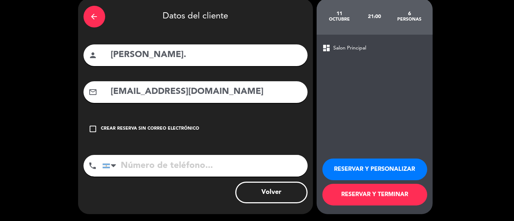
type input "[EMAIL_ADDRESS][DOMAIN_NAME]"
click at [194, 164] on input "tel" at bounding box center [204, 166] width 205 height 22
paste input "[PHONE_NUMBER]"
type input "[PHONE_NUMBER]"
click at [371, 196] on button "RESERVAR Y TERMINAR" at bounding box center [374, 195] width 105 height 22
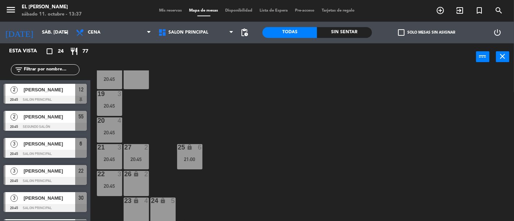
scroll to position [128, 0]
click at [181, 158] on div "21:00" at bounding box center [189, 157] width 25 height 5
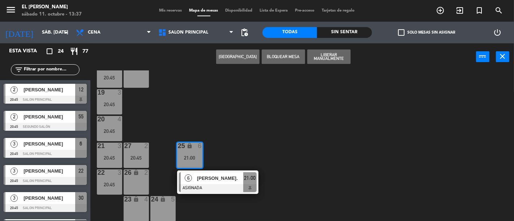
click at [250, 168] on div "3 3 21:00 4 4 21:00 5 4 20:45 6 3 20:45 7 3 20:45 2 4 21:00 15 2 20:45 14 2 20:…" at bounding box center [304, 145] width 418 height 151
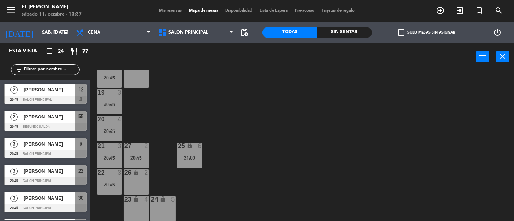
click at [348, 175] on div "3 3 21:00 4 4 21:00 5 4 20:45 6 3 20:45 7 3 20:45 2 4 21:00 15 2 20:45 14 2 20:…" at bounding box center [304, 145] width 418 height 151
click at [59, 35] on input "sáb. [DATE]" at bounding box center [69, 32] width 63 height 13
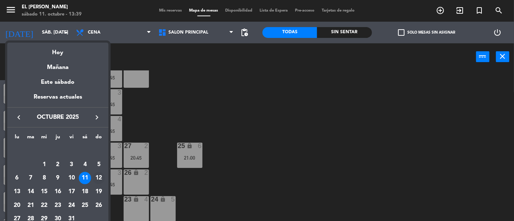
click at [97, 181] on div "12" at bounding box center [99, 178] width 12 height 12
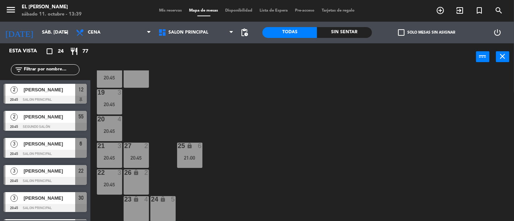
type input "dom. [DATE]"
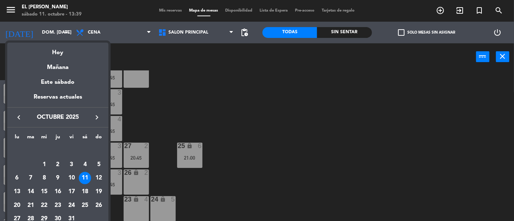
scroll to position [0, 0]
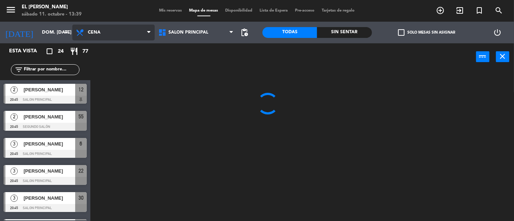
click at [117, 31] on span "Cena" at bounding box center [113, 33] width 82 height 16
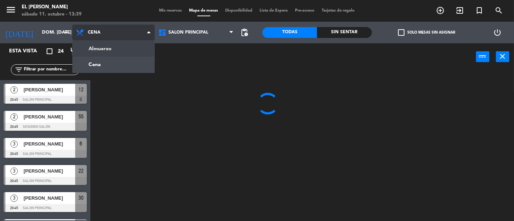
click at [120, 46] on ng-component "menu El [PERSON_NAME] sábado 11. octubre - 13:39 Mis reservas Mapa de mesas Dis…" at bounding box center [257, 110] width 514 height 221
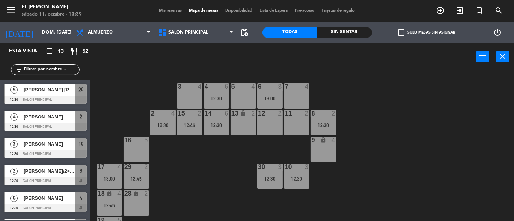
click at [187, 92] on div "3 4" at bounding box center [189, 95] width 25 height 25
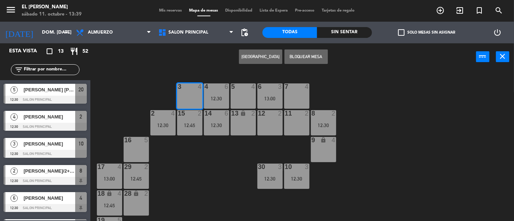
click at [253, 60] on button "[GEOGRAPHIC_DATA]" at bounding box center [260, 57] width 43 height 14
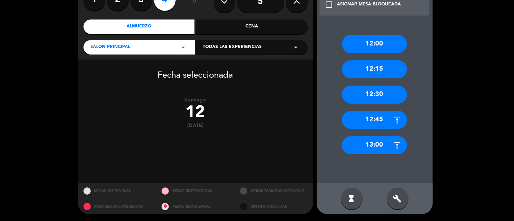
scroll to position [73, 0]
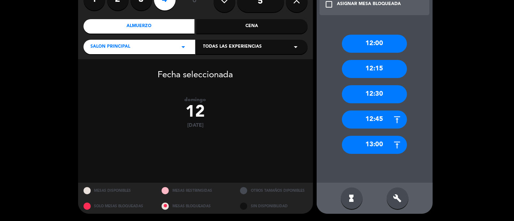
click at [378, 147] on div "13:00" at bounding box center [374, 145] width 65 height 18
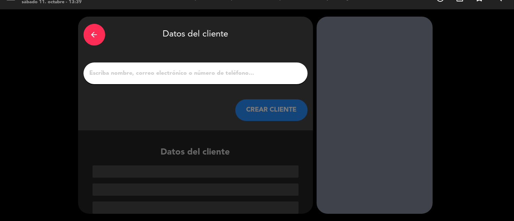
click at [200, 77] on input "1" at bounding box center [195, 73] width 213 height 10
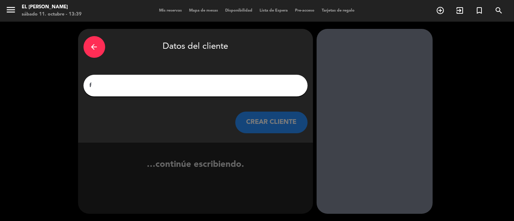
scroll to position [0, 0]
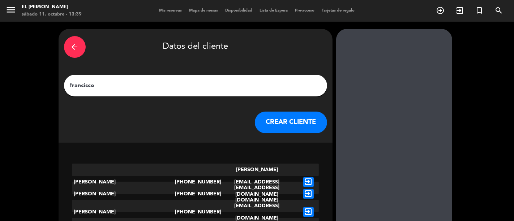
type input "francisco"
click at [278, 121] on button "CREAR CLIENTE" at bounding box center [291, 123] width 72 height 22
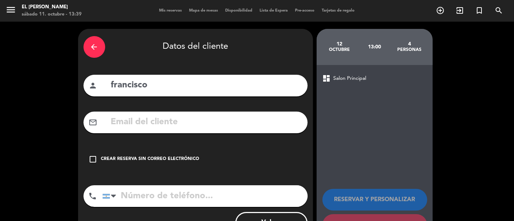
click at [124, 149] on div "check_box_outline_blank Crear reserva sin correo electrónico" at bounding box center [195, 160] width 224 height 22
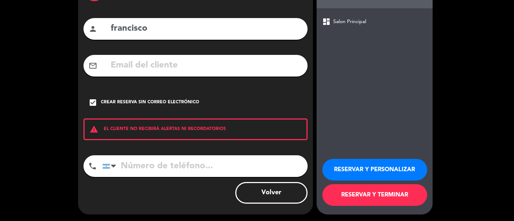
scroll to position [57, 0]
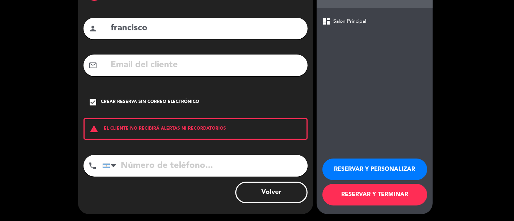
click at [143, 165] on input "tel" at bounding box center [204, 166] width 205 height 22
type input "3416928111"
click at [339, 199] on button "RESERVAR Y TERMINAR" at bounding box center [374, 195] width 105 height 22
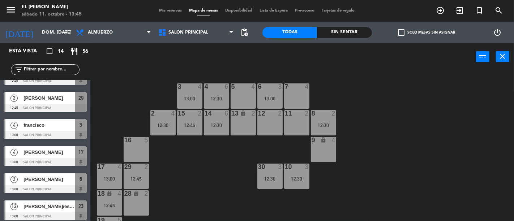
scroll to position [239, 0]
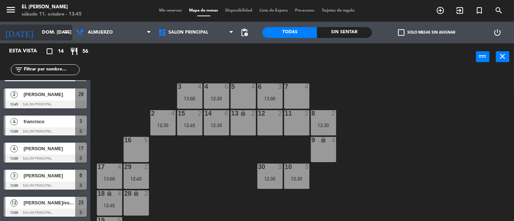
click at [60, 35] on input "dom. [DATE]" at bounding box center [69, 32] width 63 height 13
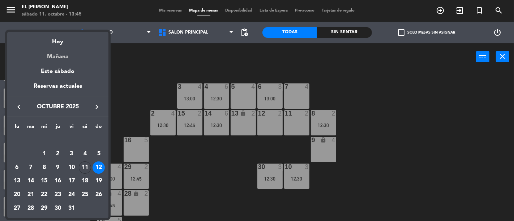
click at [65, 47] on div "Mañana" at bounding box center [57, 54] width 101 height 15
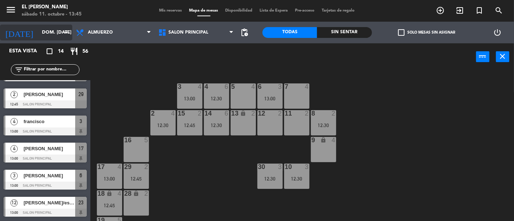
click at [41, 29] on input "dom. [DATE]" at bounding box center [69, 32] width 63 height 13
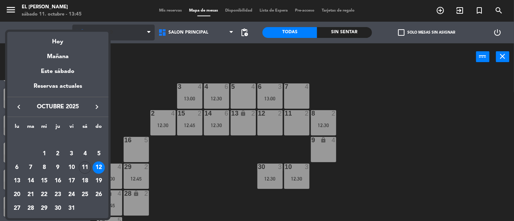
drag, startPoint x: 52, startPoint y: 39, endPoint x: 79, endPoint y: 38, distance: 26.8
click at [52, 39] on div "Hoy" at bounding box center [57, 39] width 101 height 15
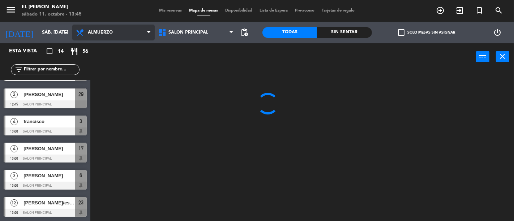
click at [96, 38] on span "Almuerzo" at bounding box center [113, 33] width 82 height 16
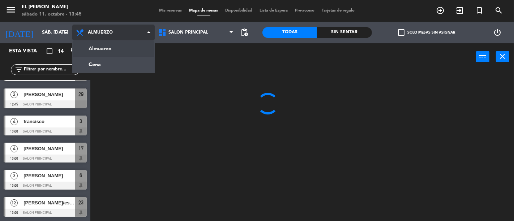
click at [98, 56] on ng-component "menu El [PERSON_NAME] sábado 11. octubre - 13:45 Mis reservas Mapa de mesas Dis…" at bounding box center [257, 110] width 514 height 221
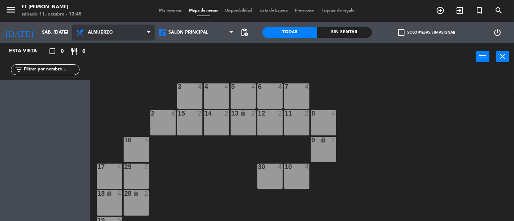
scroll to position [0, 0]
click at [101, 34] on span "Almuerzo" at bounding box center [100, 32] width 25 height 5
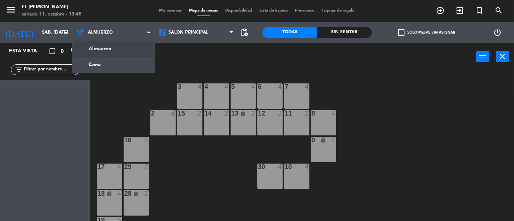
click at [103, 56] on ng-component "menu El [PERSON_NAME] sábado 11. octubre - 13:45 Mis reservas Mapa de mesas Dis…" at bounding box center [257, 110] width 514 height 221
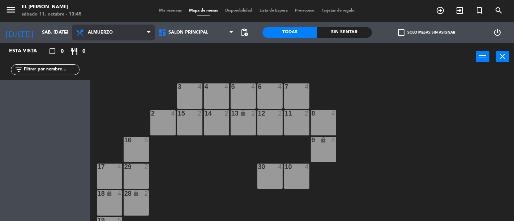
click at [107, 40] on span "Almuerzo" at bounding box center [113, 33] width 82 height 16
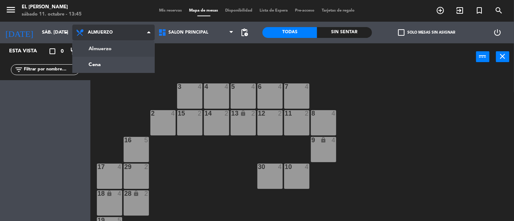
click at [107, 62] on ng-component "menu El [PERSON_NAME] sábado 11. octubre - 13:45 Mis reservas Mapa de mesas Dis…" at bounding box center [257, 110] width 514 height 221
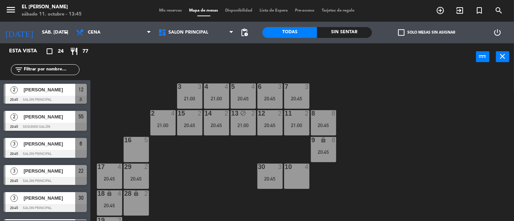
scroll to position [128, 0]
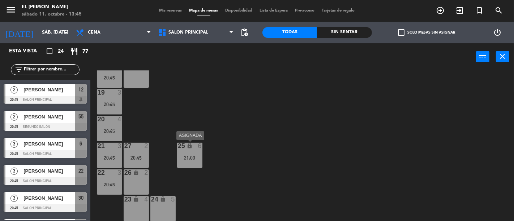
click at [192, 151] on div "25 lock 6 21:00" at bounding box center [189, 155] width 25 height 25
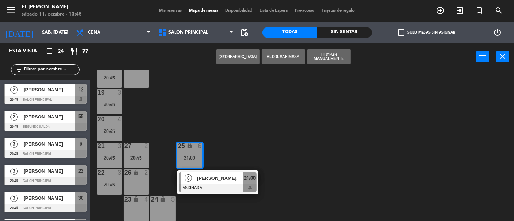
drag, startPoint x: 223, startPoint y: 130, endPoint x: 220, endPoint y: 108, distance: 22.2
click at [223, 130] on div "3 3 21:00 4 4 21:00 5 4 20:45 6 3 20:45 7 3 20:45 2 4 21:00 15 2 20:45 14 2 20:…" at bounding box center [304, 145] width 418 height 151
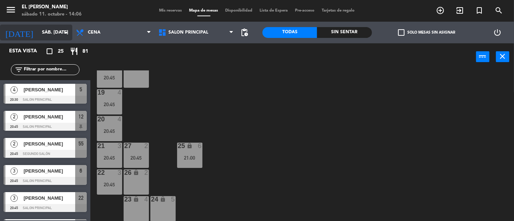
click at [48, 28] on input "sáb. [DATE]" at bounding box center [69, 32] width 63 height 13
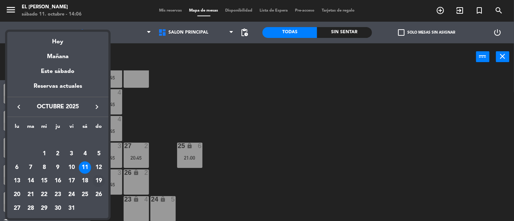
click at [96, 183] on div "19" at bounding box center [99, 181] width 12 height 12
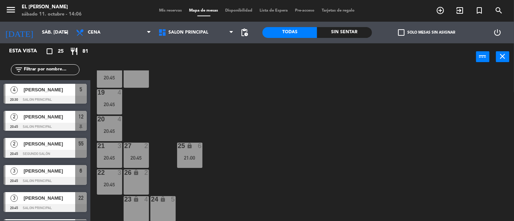
type input "dom. [DATE]"
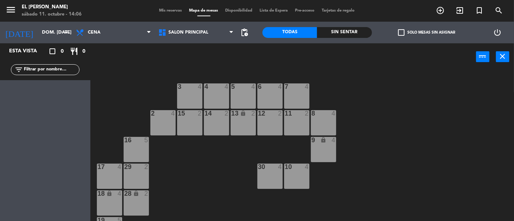
click at [128, 23] on div "Almuerzo Cena Cena Almuerzo Cena" at bounding box center [113, 33] width 82 height 22
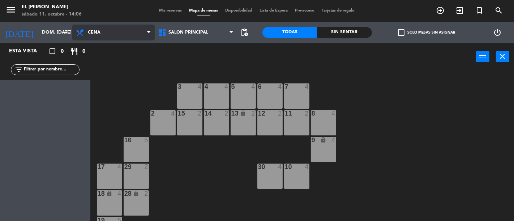
click at [130, 34] on span "Cena" at bounding box center [113, 33] width 82 height 16
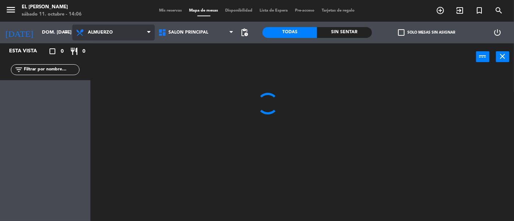
click at [129, 50] on ng-component "menu El [PERSON_NAME] sábado 11. octubre - 14:06 Mis reservas Mapa de mesas Dis…" at bounding box center [257, 110] width 514 height 221
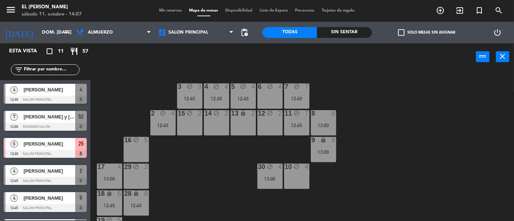
click at [278, 96] on div "6 block 4" at bounding box center [269, 95] width 25 height 25
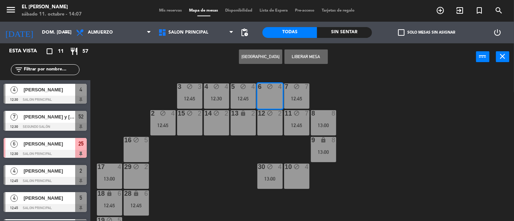
click at [262, 57] on button "[GEOGRAPHIC_DATA]" at bounding box center [260, 57] width 43 height 14
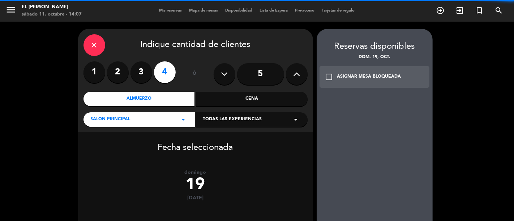
click at [139, 75] on label "3" at bounding box center [141, 72] width 22 height 22
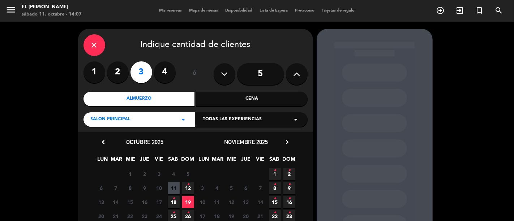
scroll to position [40, 0]
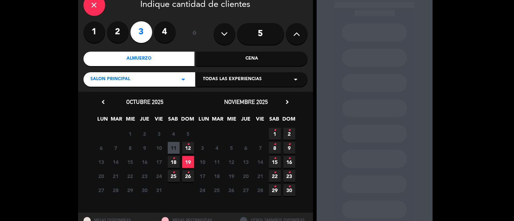
click at [192, 157] on span "19" at bounding box center [188, 162] width 12 height 12
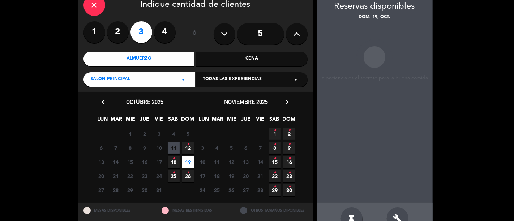
scroll to position [29, 0]
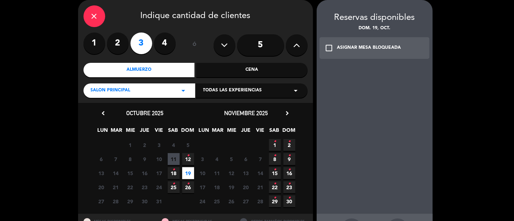
click at [369, 33] on div "Reservas disponibles dom. 19, oct. check_box_outline_blank ASIGNAR MESA BLOQUEA…" at bounding box center [375, 37] width 116 height 53
click at [364, 44] on div "check_box_outline_blank ASIGNAR MESA BLOQUEADA" at bounding box center [374, 48] width 110 height 22
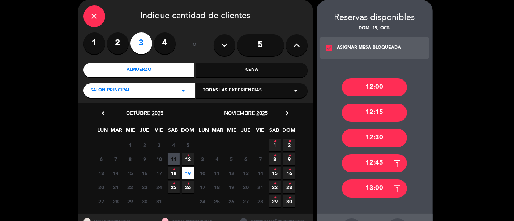
click at [372, 142] on div "12:30" at bounding box center [374, 138] width 65 height 18
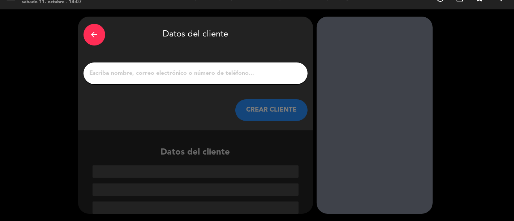
scroll to position [12, 0]
click at [261, 75] on input "1" at bounding box center [195, 73] width 213 height 10
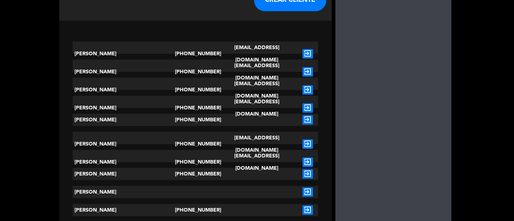
scroll to position [120, 0]
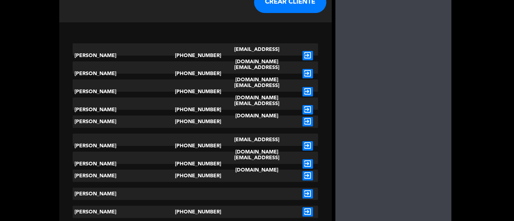
type input "[PERSON_NAME]"
click at [302, 87] on icon "exit_to_app" at bounding box center [307, 91] width 10 height 9
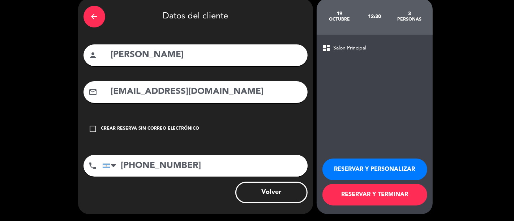
click at [392, 196] on button "RESERVAR Y TERMINAR" at bounding box center [374, 195] width 105 height 22
